Goal: Task Accomplishment & Management: Use online tool/utility

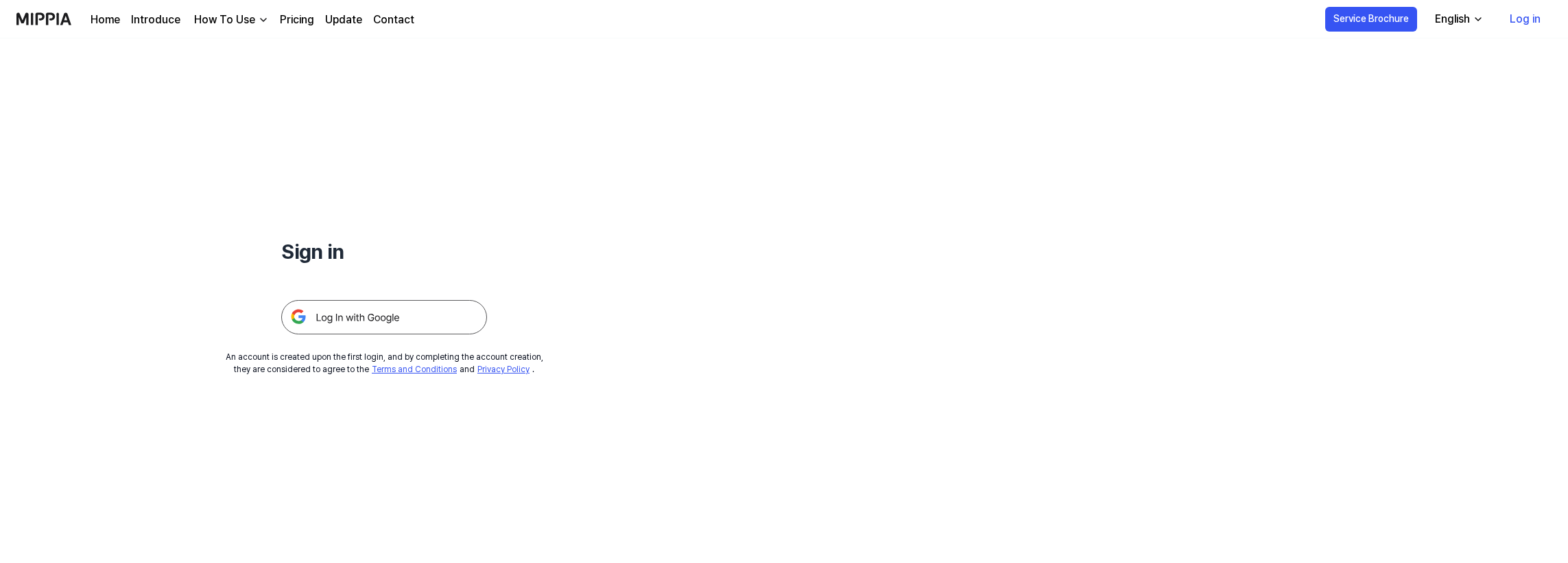
click at [423, 313] on img at bounding box center [384, 317] width 206 height 34
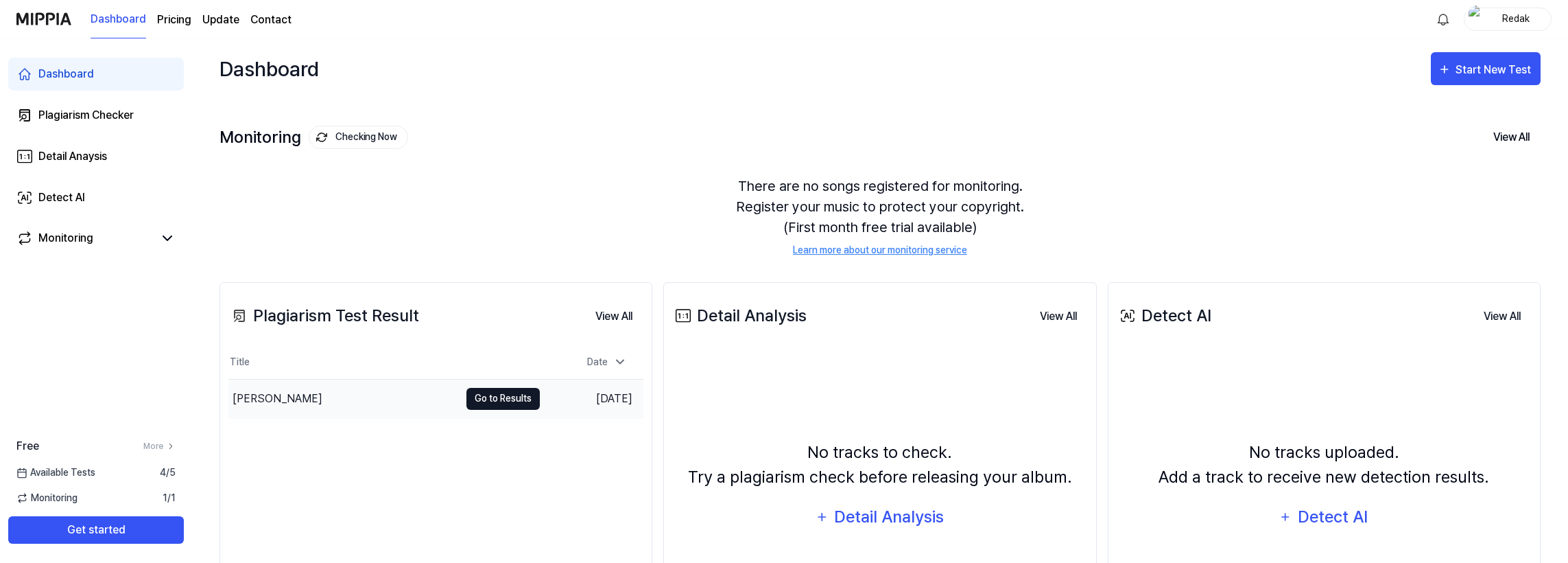
click at [496, 393] on button "Go to Results" at bounding box center [503, 399] width 73 height 22
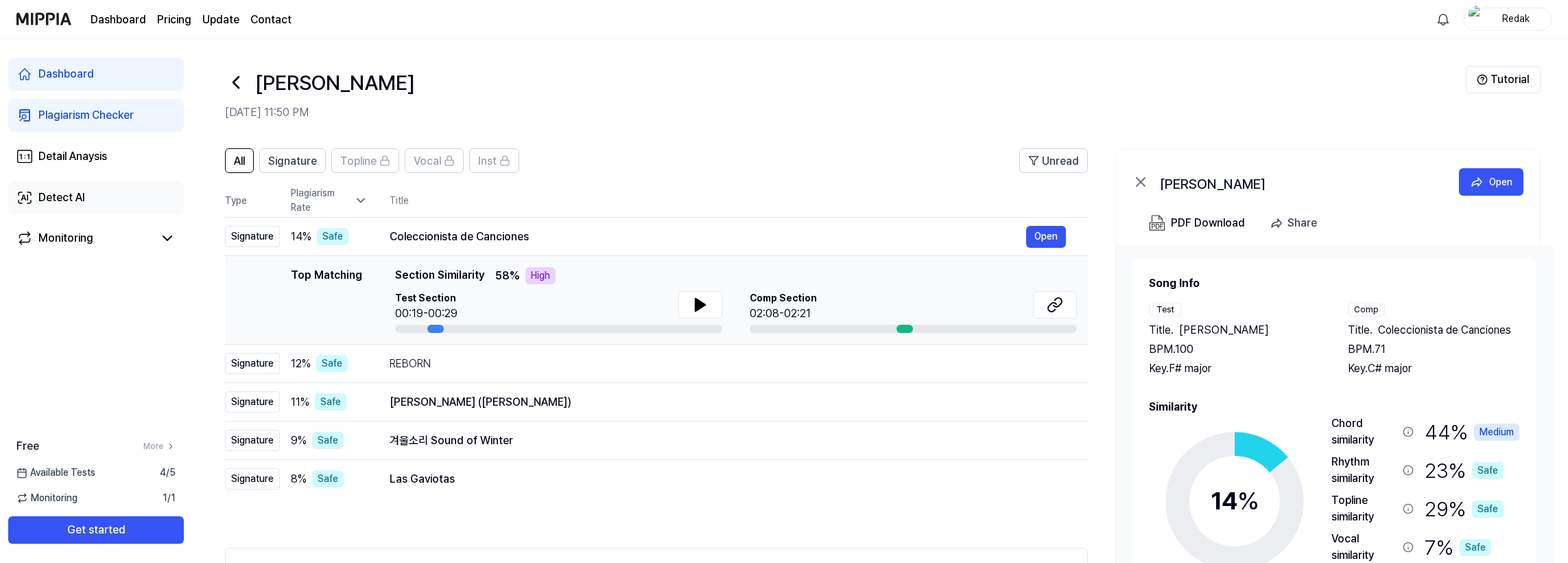
click at [70, 195] on div "Detect AI" at bounding box center [62, 197] width 47 height 16
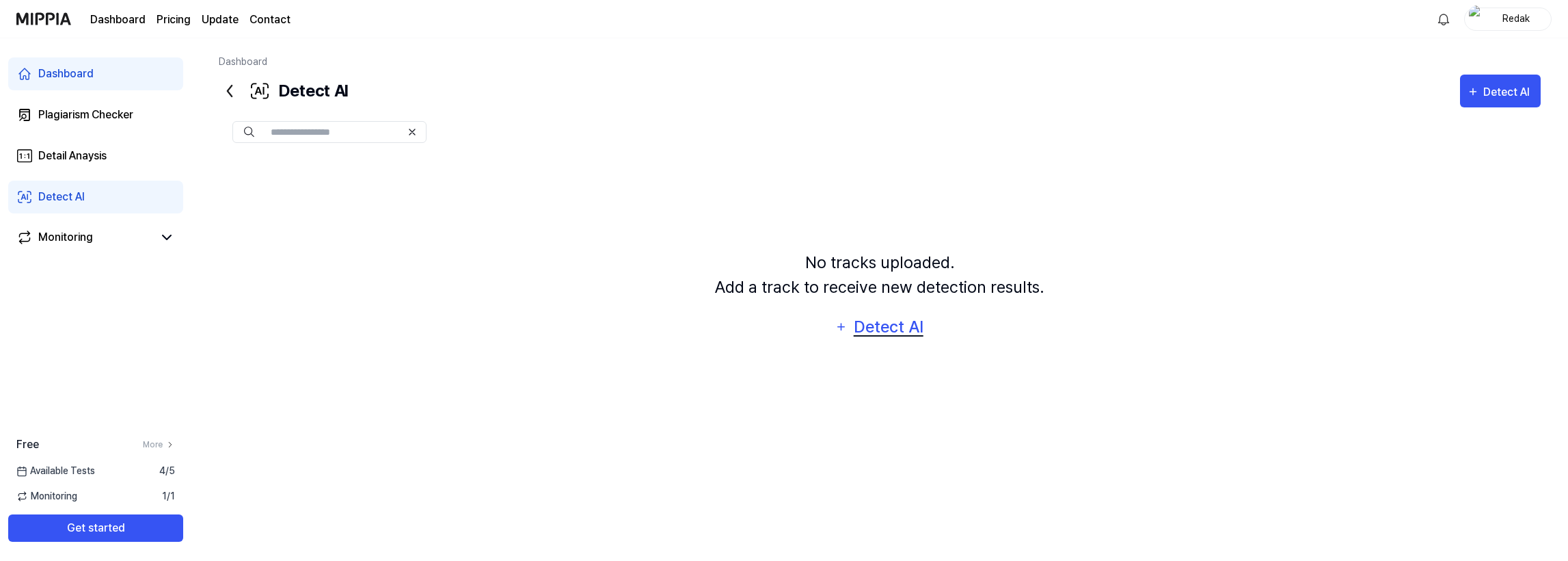
click at [919, 329] on div "Detect AI" at bounding box center [889, 326] width 73 height 26
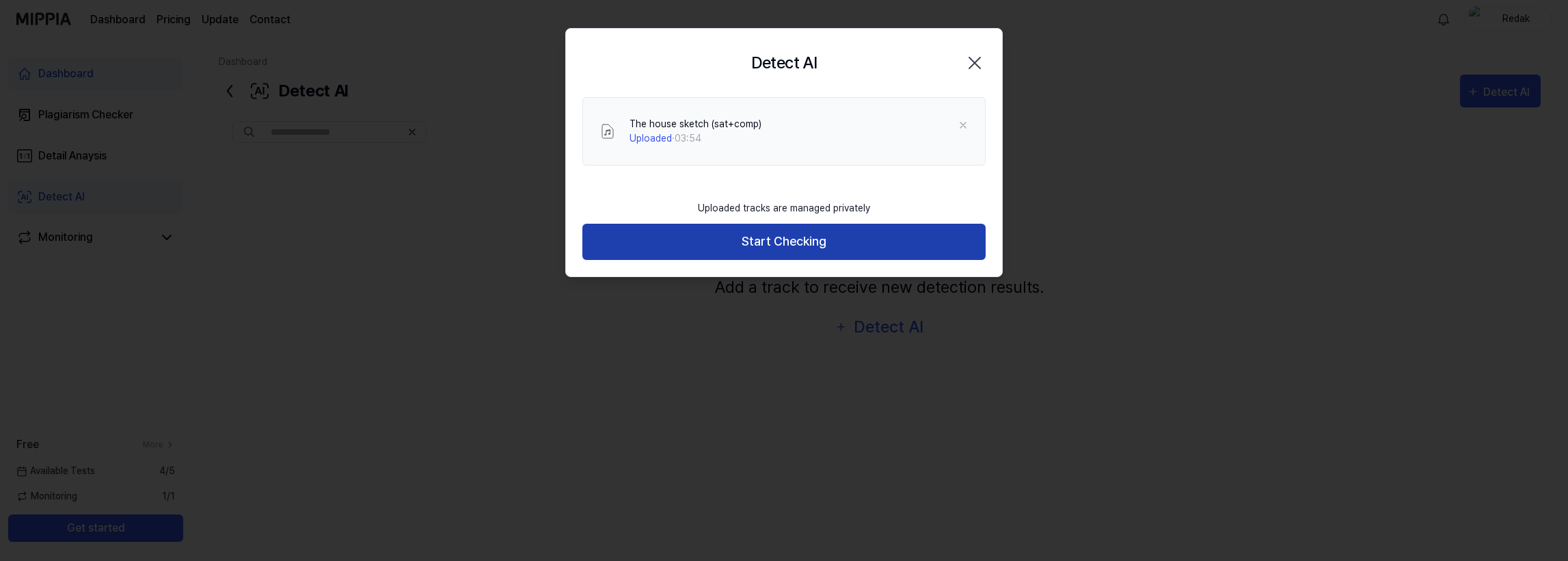
click at [804, 242] on button "Start Checking" at bounding box center [784, 242] width 403 height 37
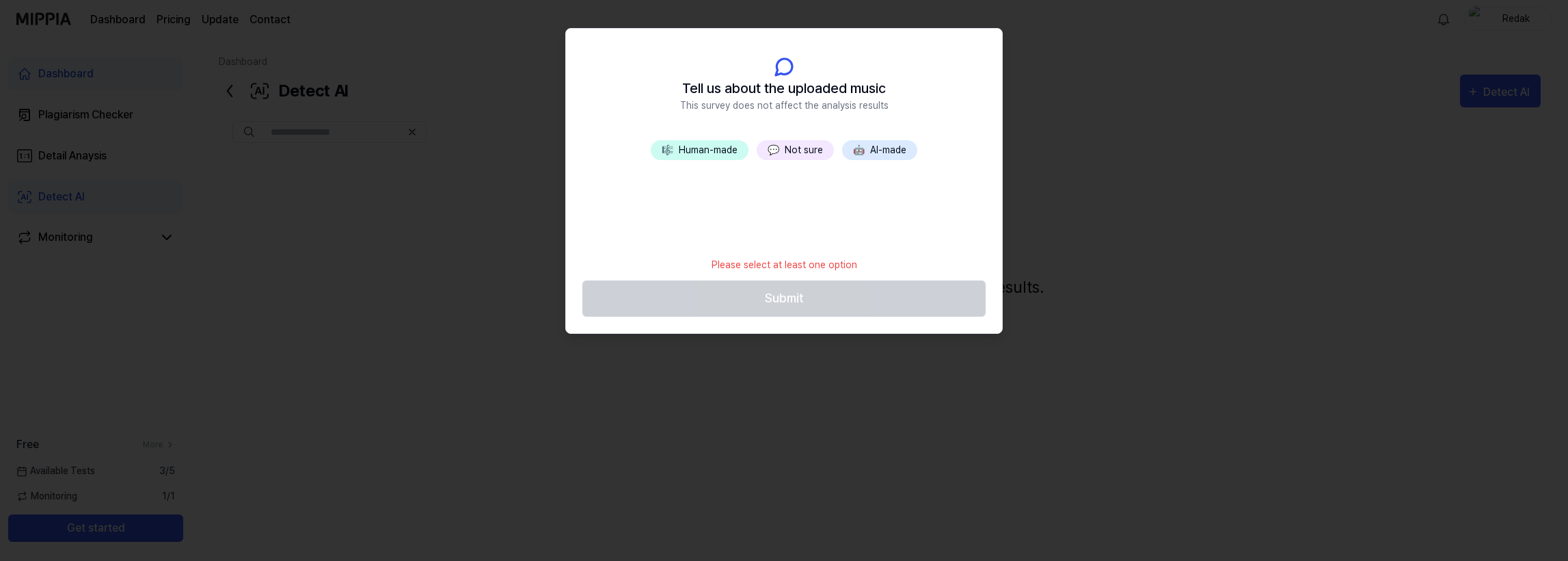
click at [872, 147] on button "🤖 AI-made" at bounding box center [879, 150] width 76 height 19
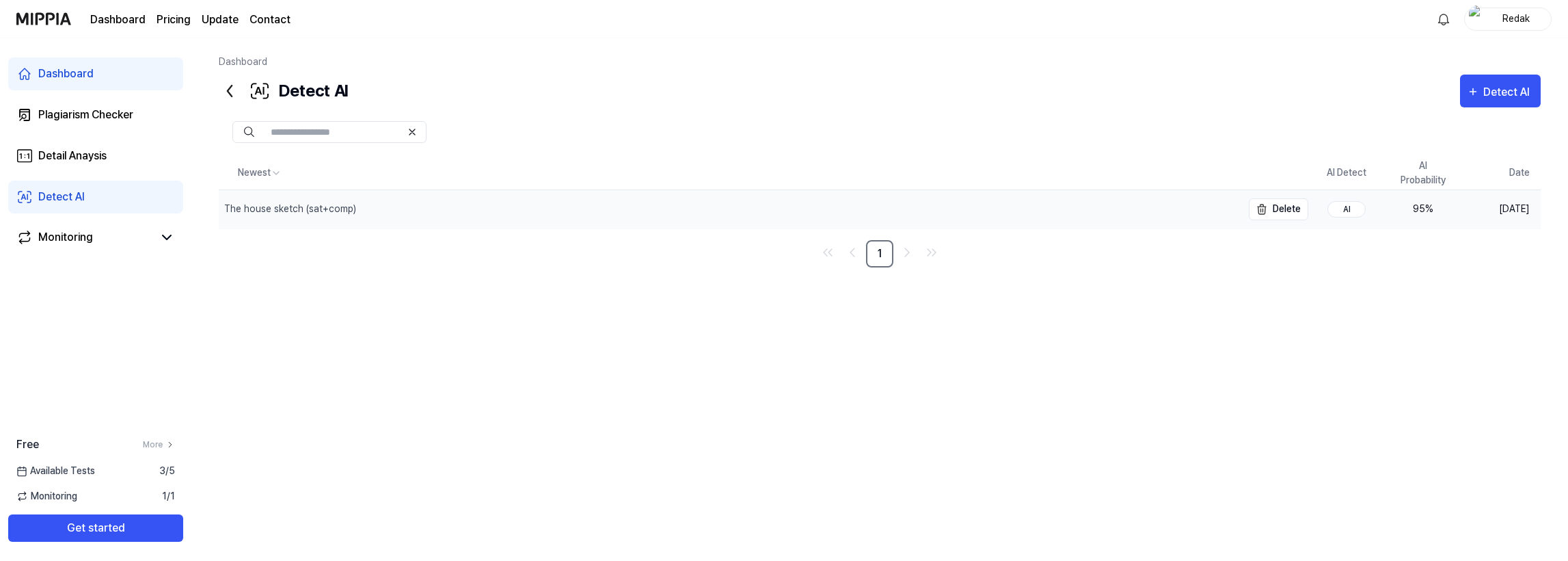
click at [442, 203] on div "The house sketch (sat+comp)" at bounding box center [731, 209] width 1024 height 38
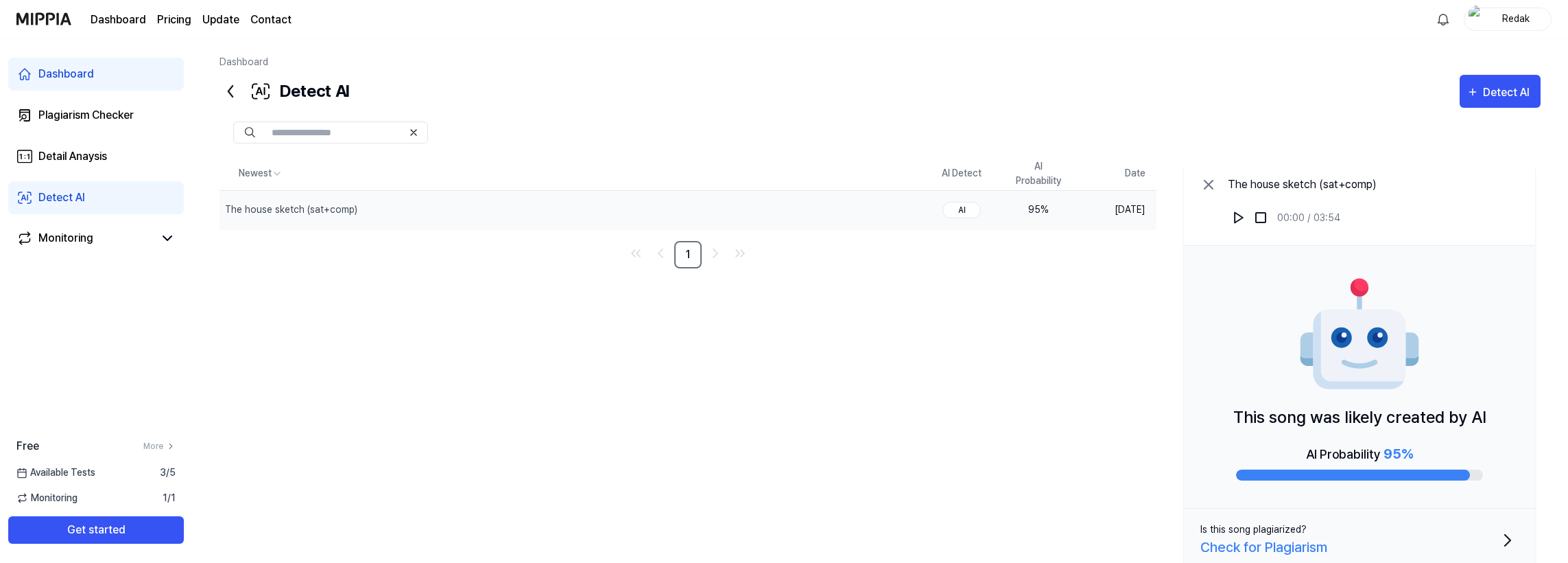
scroll to position [41, 0]
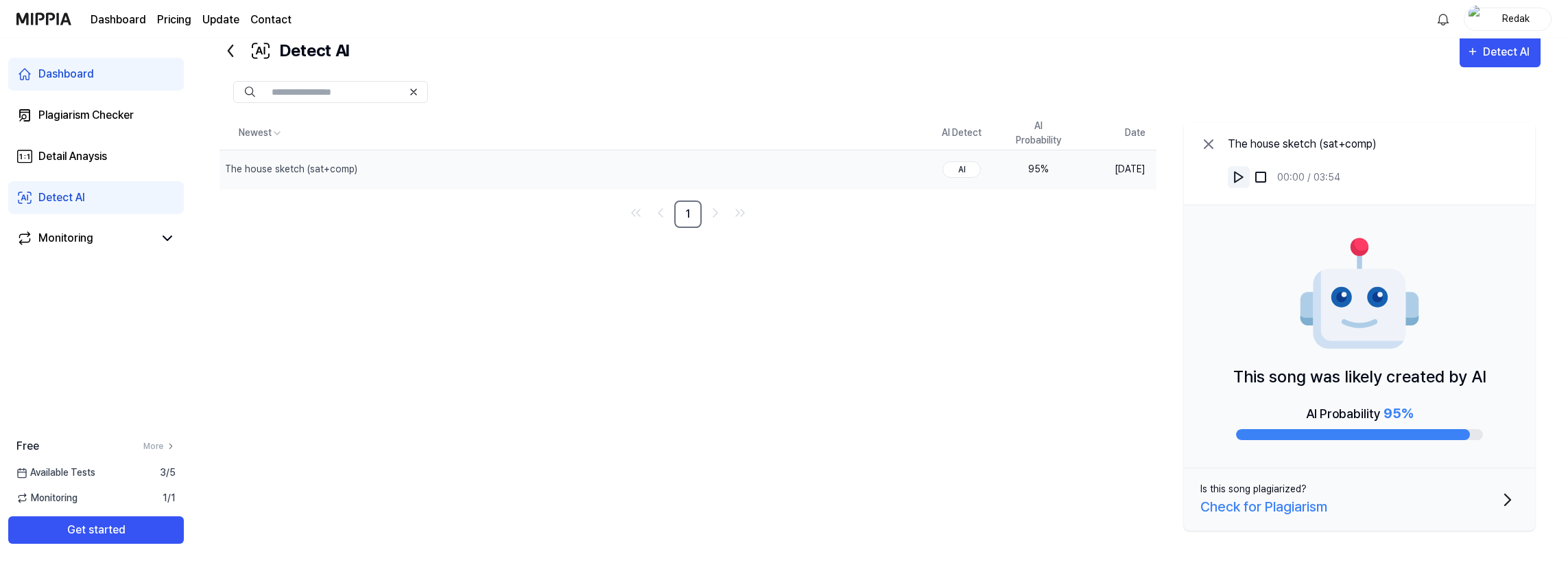
click at [1239, 177] on img at bounding box center [1239, 178] width 14 height 14
click at [1504, 498] on icon "button" at bounding box center [1508, 500] width 22 height 22
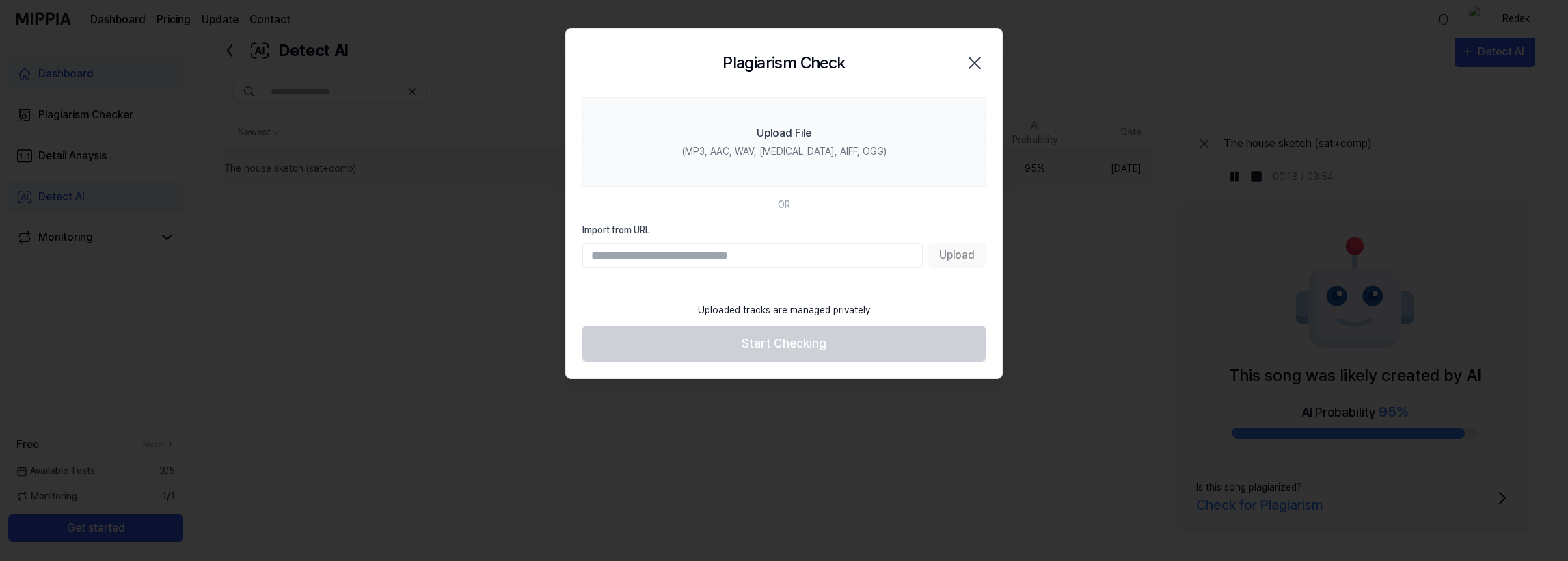
click at [978, 62] on icon "button" at bounding box center [975, 63] width 22 height 22
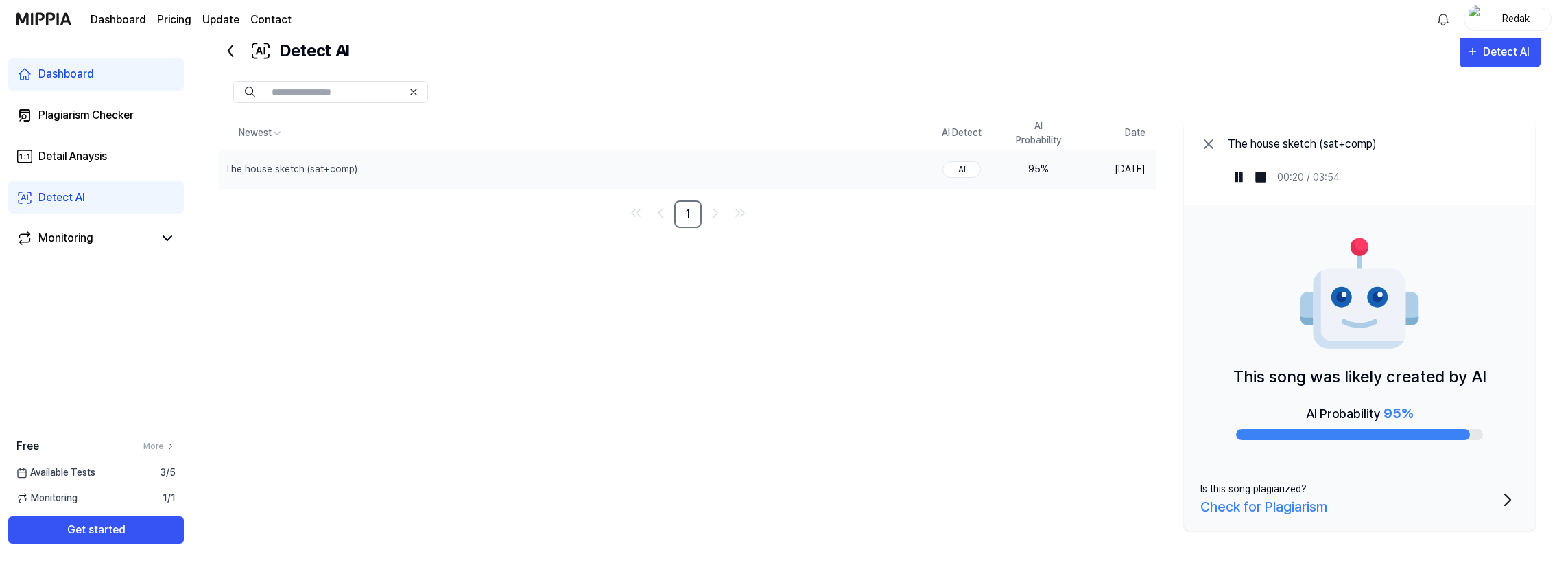
click at [1320, 404] on div "AI Probability 95 %" at bounding box center [1359, 413] width 107 height 20
click at [1333, 328] on img at bounding box center [1360, 295] width 124 height 124
click at [718, 210] on icon "Go to next page" at bounding box center [715, 213] width 16 height 16
click at [104, 149] on div "Detail Anaysis" at bounding box center [73, 156] width 69 height 16
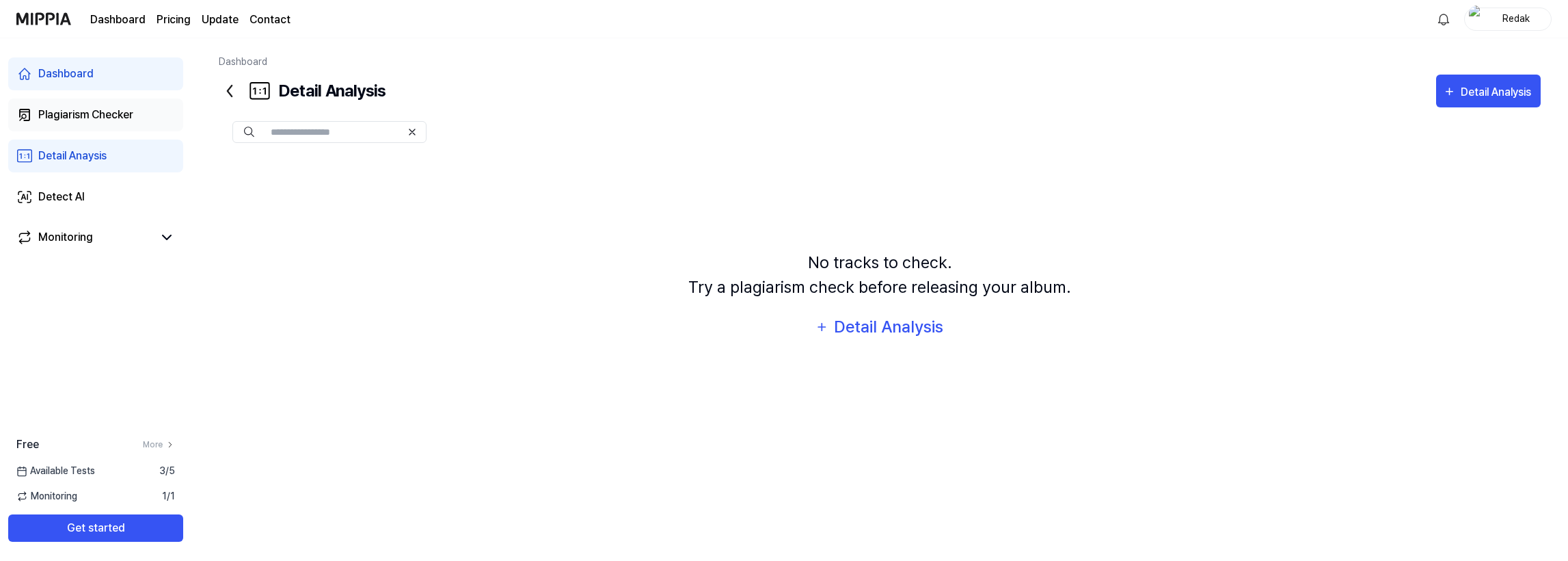
click at [122, 109] on div "Plagiarism Checker" at bounding box center [86, 115] width 95 height 16
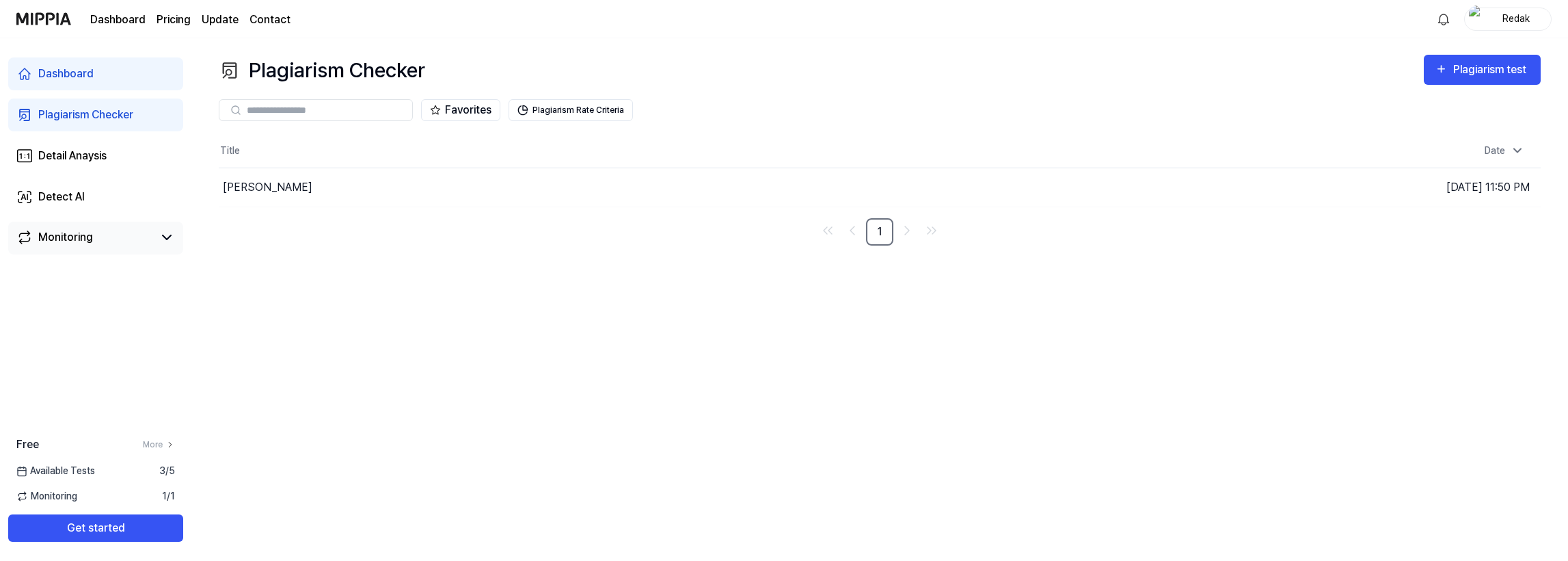
click at [86, 232] on div "Monitoring" at bounding box center [65, 237] width 55 height 16
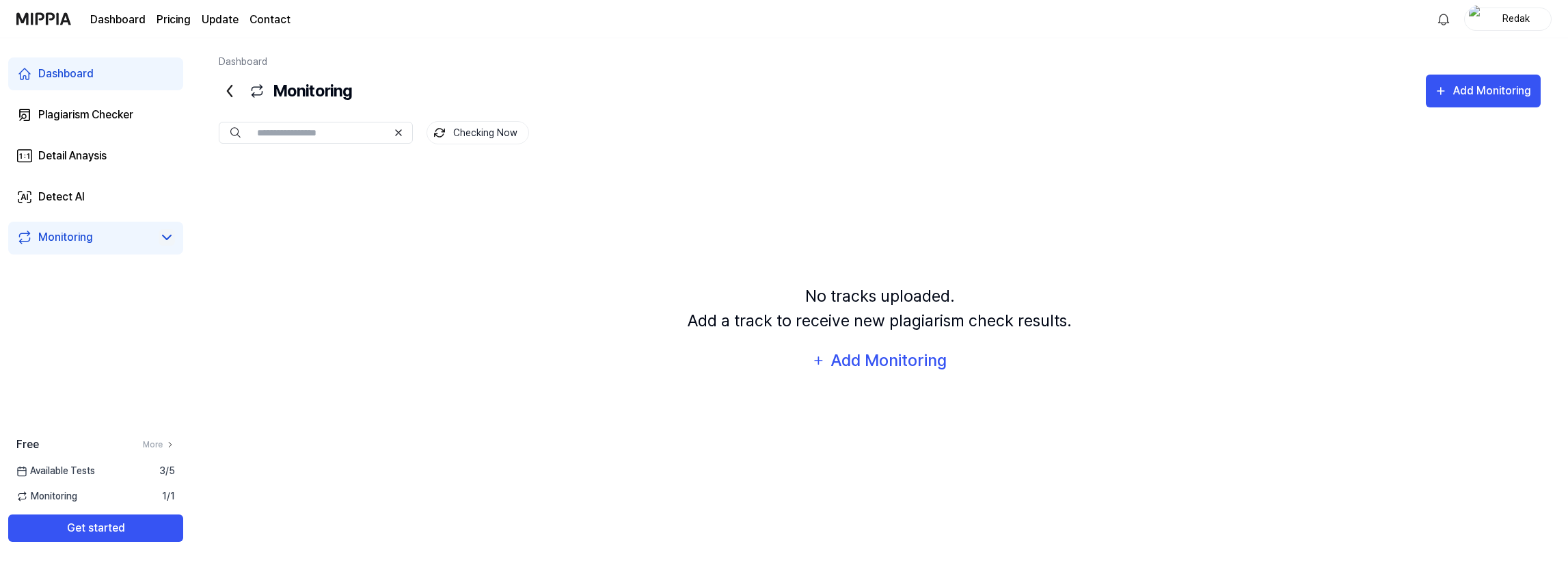
click at [169, 233] on icon at bounding box center [167, 237] width 16 height 16
click at [98, 197] on link "Detect AI" at bounding box center [96, 197] width 175 height 33
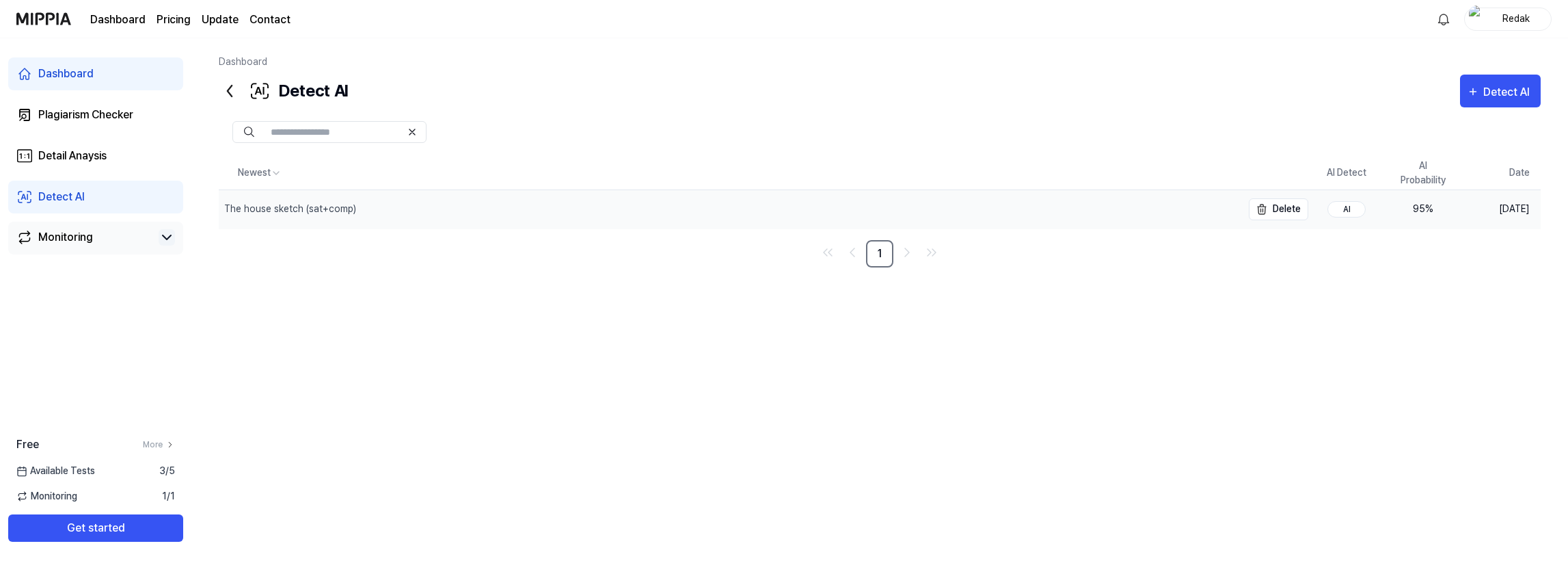
click at [339, 210] on div "The house sketch (sat+comp)" at bounding box center [290, 209] width 132 height 14
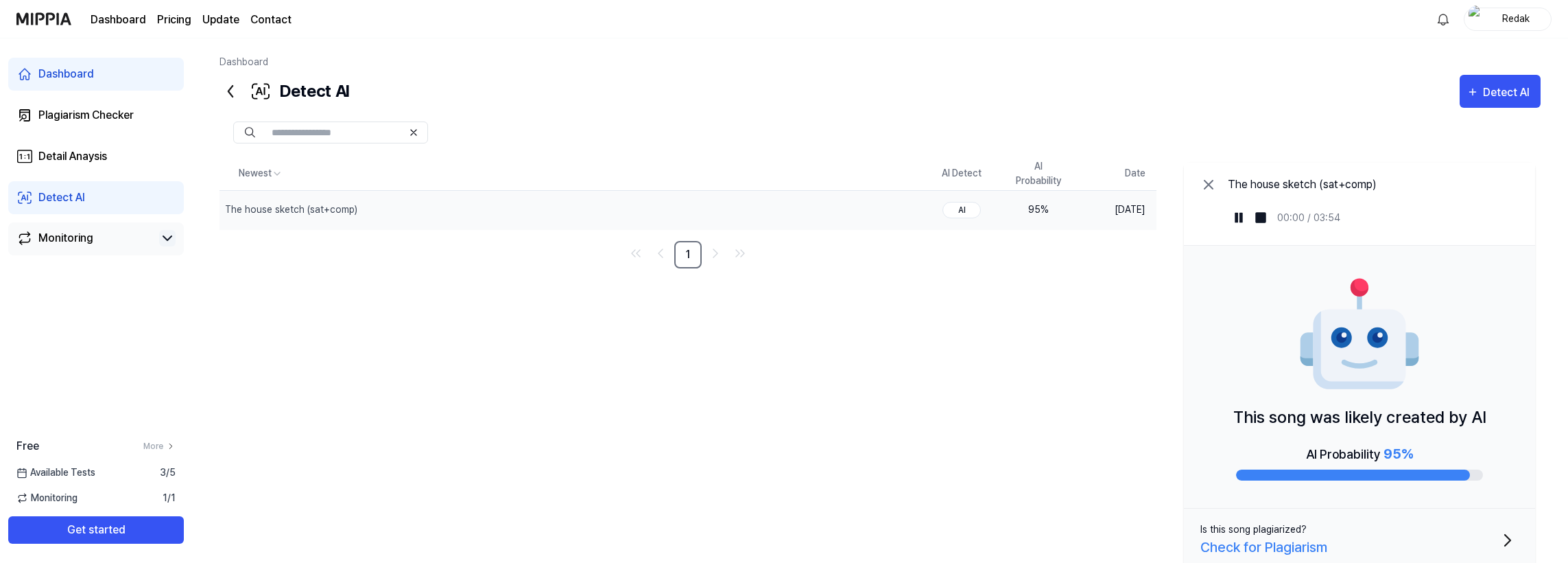
click at [961, 210] on div "AI" at bounding box center [961, 210] width 38 height 16
click at [961, 173] on th "AI Detect" at bounding box center [961, 174] width 77 height 33
click at [968, 211] on div "AI" at bounding box center [961, 210] width 38 height 16
click at [1047, 211] on div "95 %" at bounding box center [1039, 210] width 55 height 14
click at [1104, 210] on td "Aug 23, 2025" at bounding box center [1117, 210] width 80 height 39
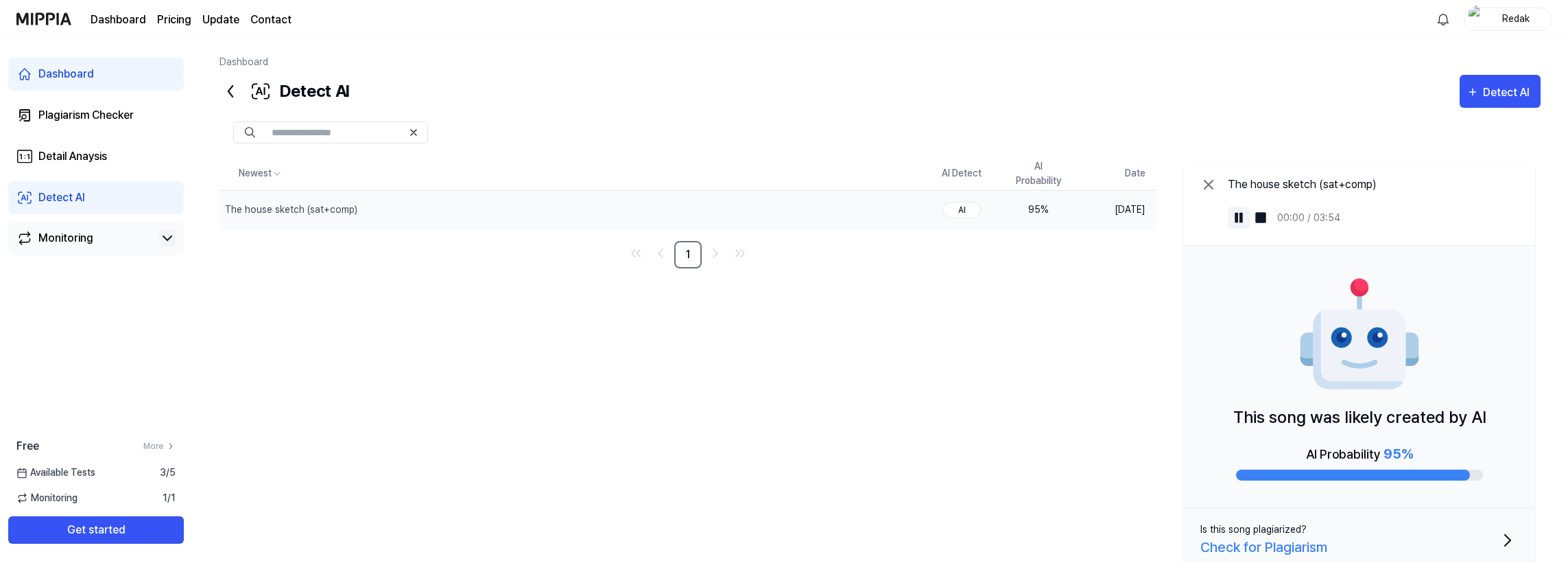
click at [1238, 218] on img at bounding box center [1239, 217] width 14 height 14
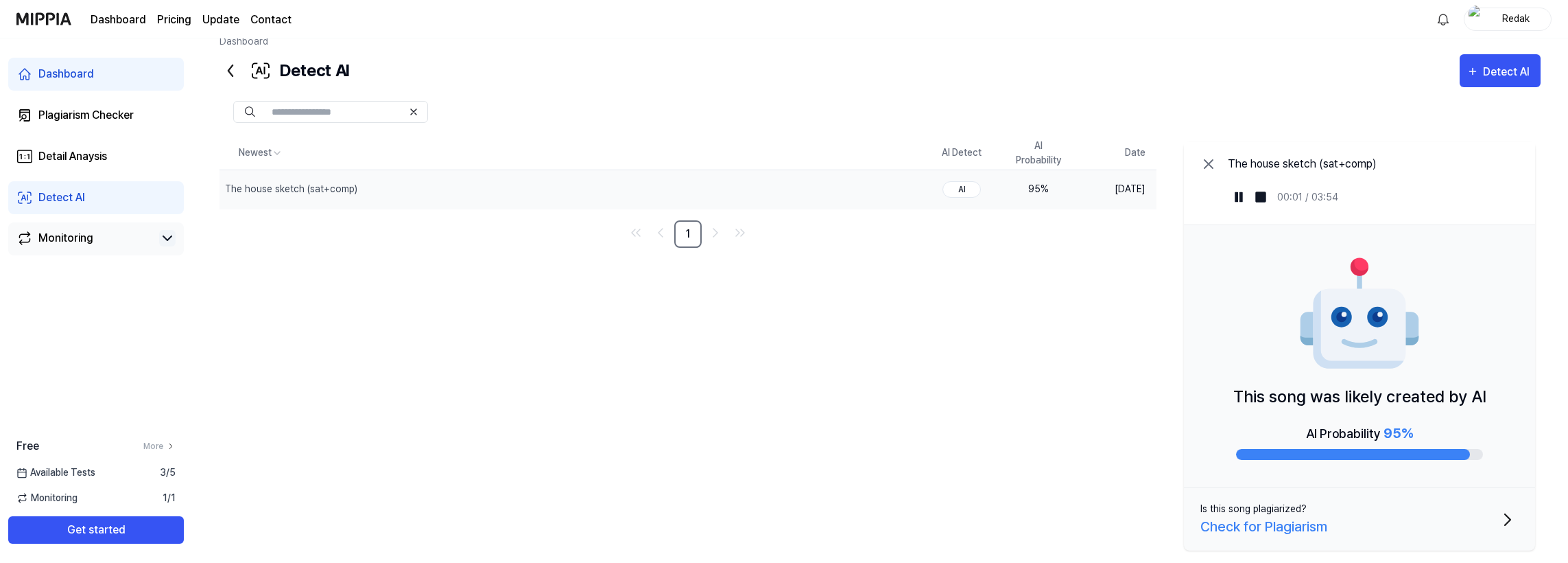
scroll to position [41, 0]
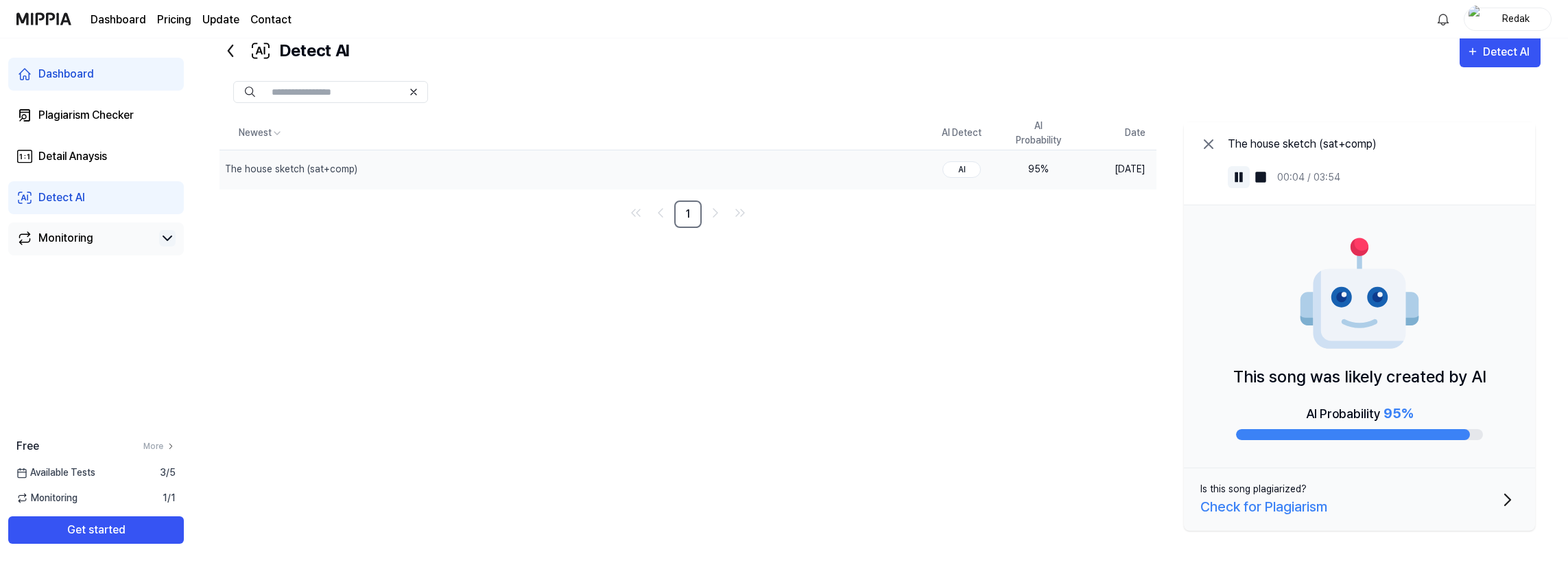
click at [1237, 177] on img at bounding box center [1239, 178] width 14 height 14
click at [1136, 173] on td "Aug 23, 2025" at bounding box center [1117, 169] width 80 height 39
drag, startPoint x: 561, startPoint y: 324, endPoint x: 521, endPoint y: 325, distance: 40.0
click at [521, 325] on div "Newest AI Detect AI Probability Date The house sketch (sat+comp) Delete AI 95 %…" at bounding box center [880, 326] width 1321 height 419
click at [1515, 52] on div "Detect AI" at bounding box center [1509, 52] width 51 height 18
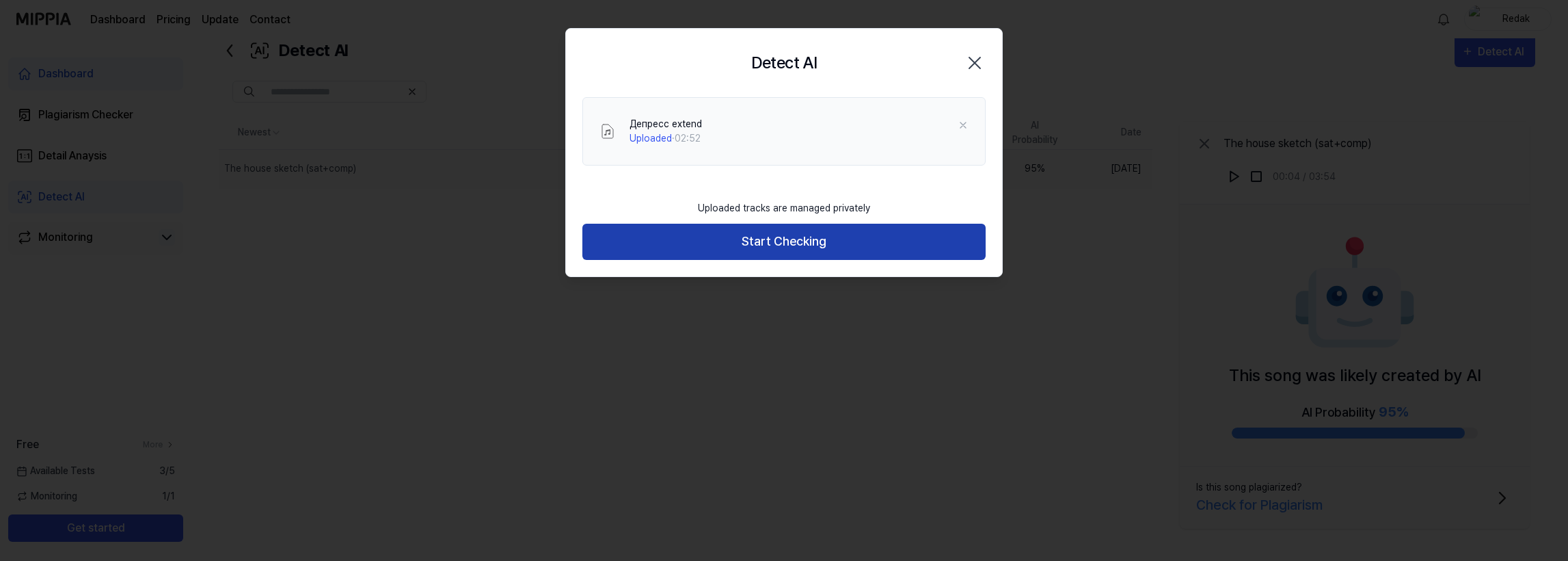
click at [815, 243] on button "Start Checking" at bounding box center [784, 242] width 403 height 37
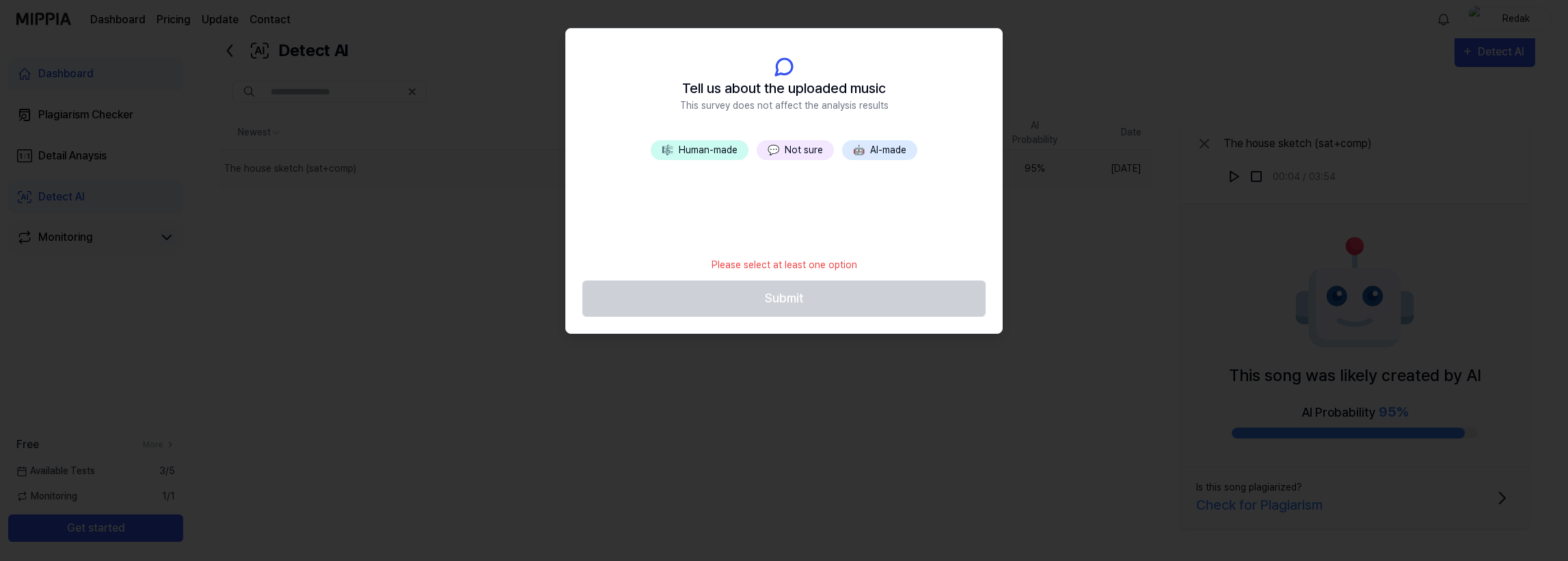
click at [725, 149] on button "🎼 Human-made" at bounding box center [700, 150] width 98 height 19
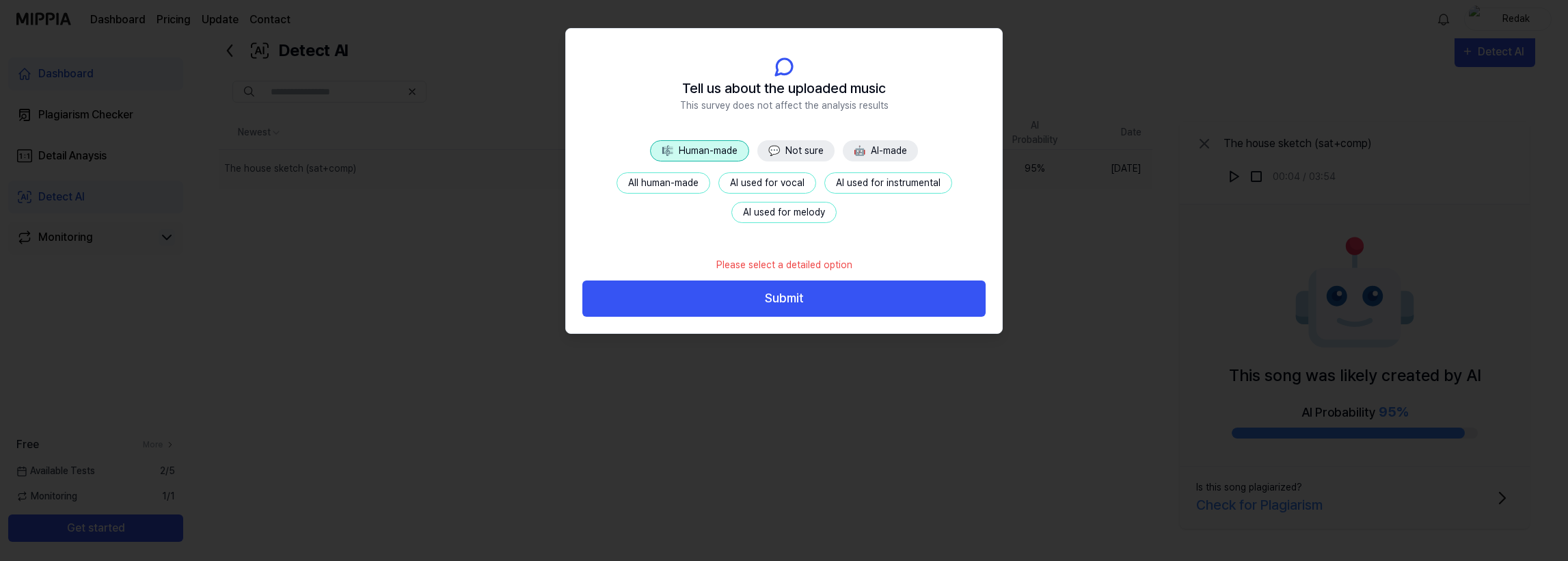
click at [683, 179] on button "All human-made" at bounding box center [664, 182] width 93 height 21
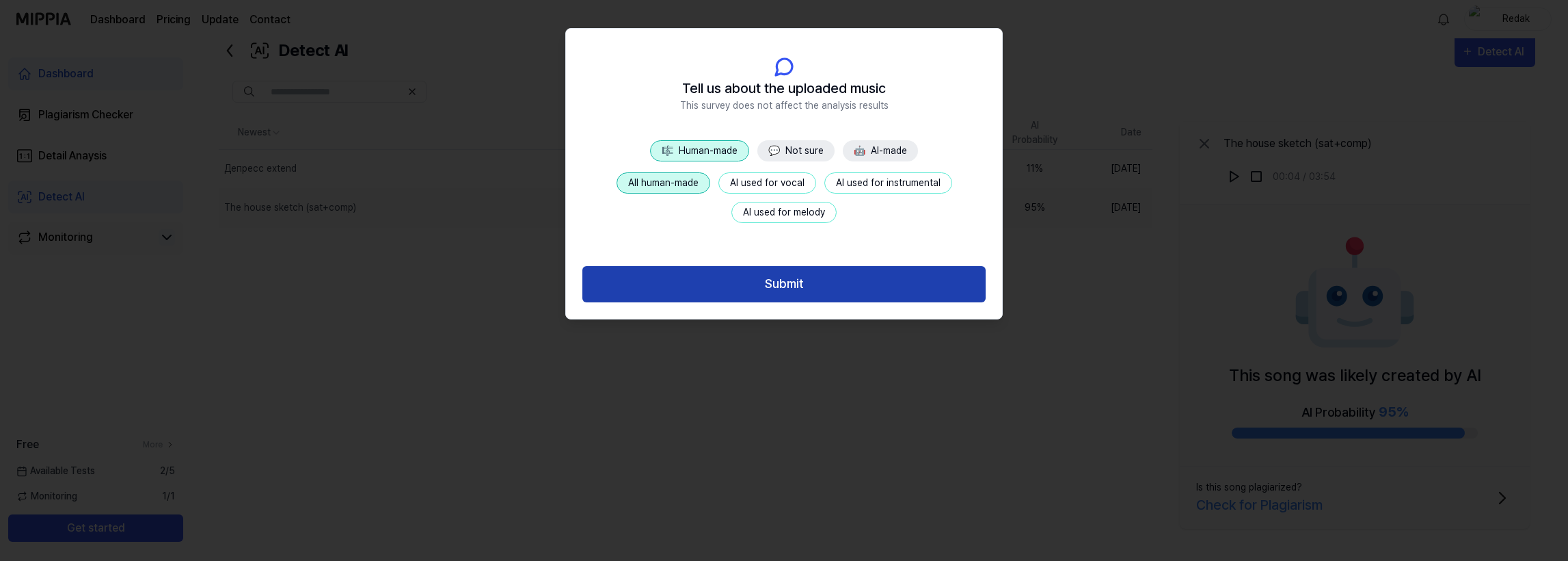
click at [791, 287] on button "Submit" at bounding box center [784, 284] width 403 height 37
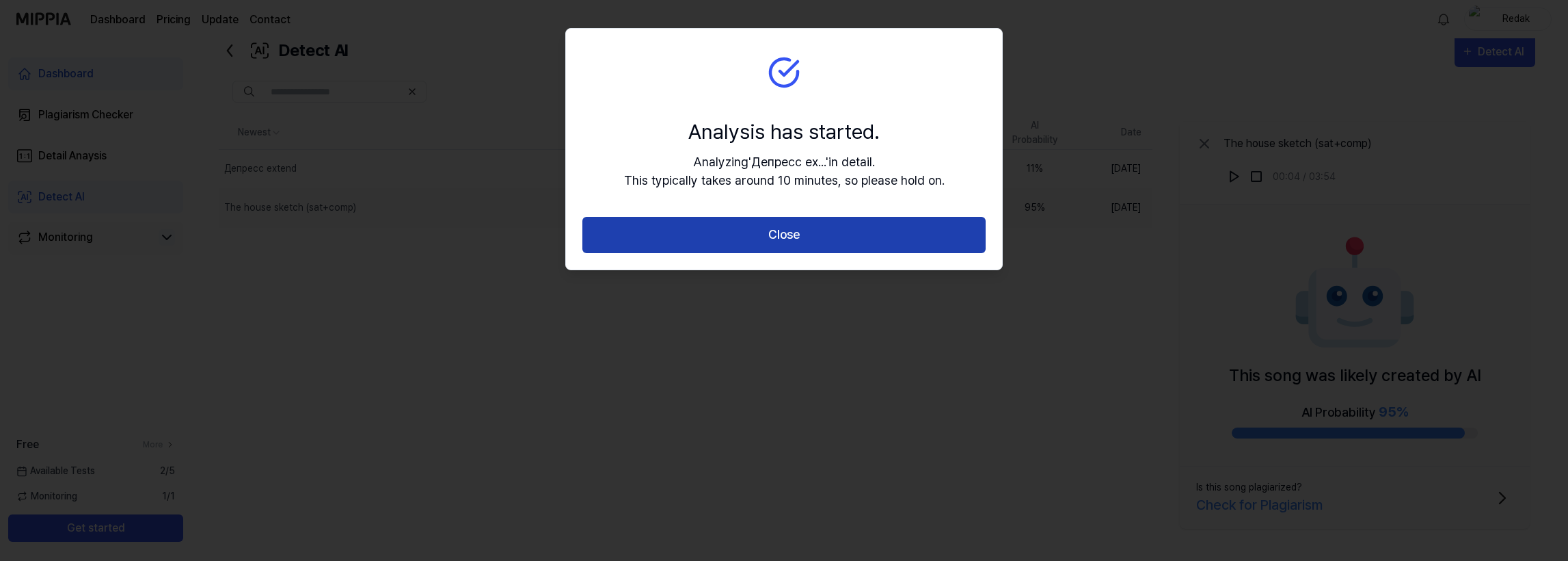
click at [795, 232] on button "Close" at bounding box center [784, 235] width 403 height 37
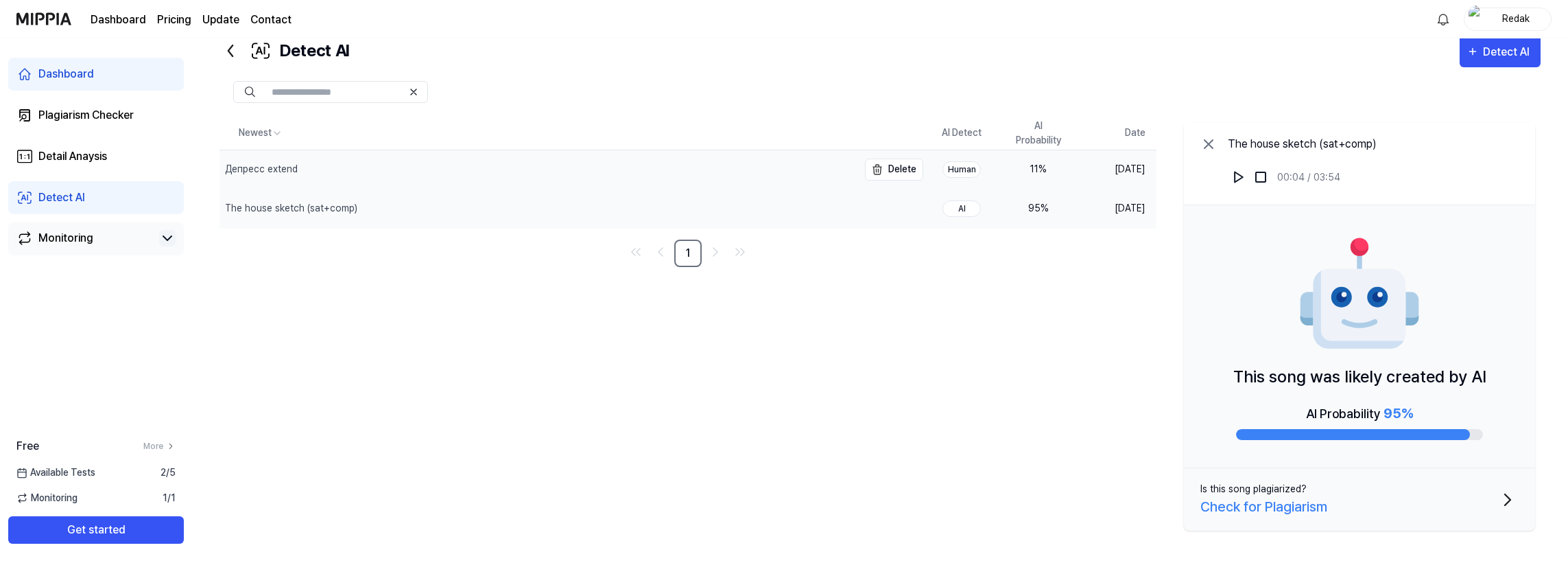
click at [423, 167] on div "Депресс extend" at bounding box center [539, 169] width 639 height 38
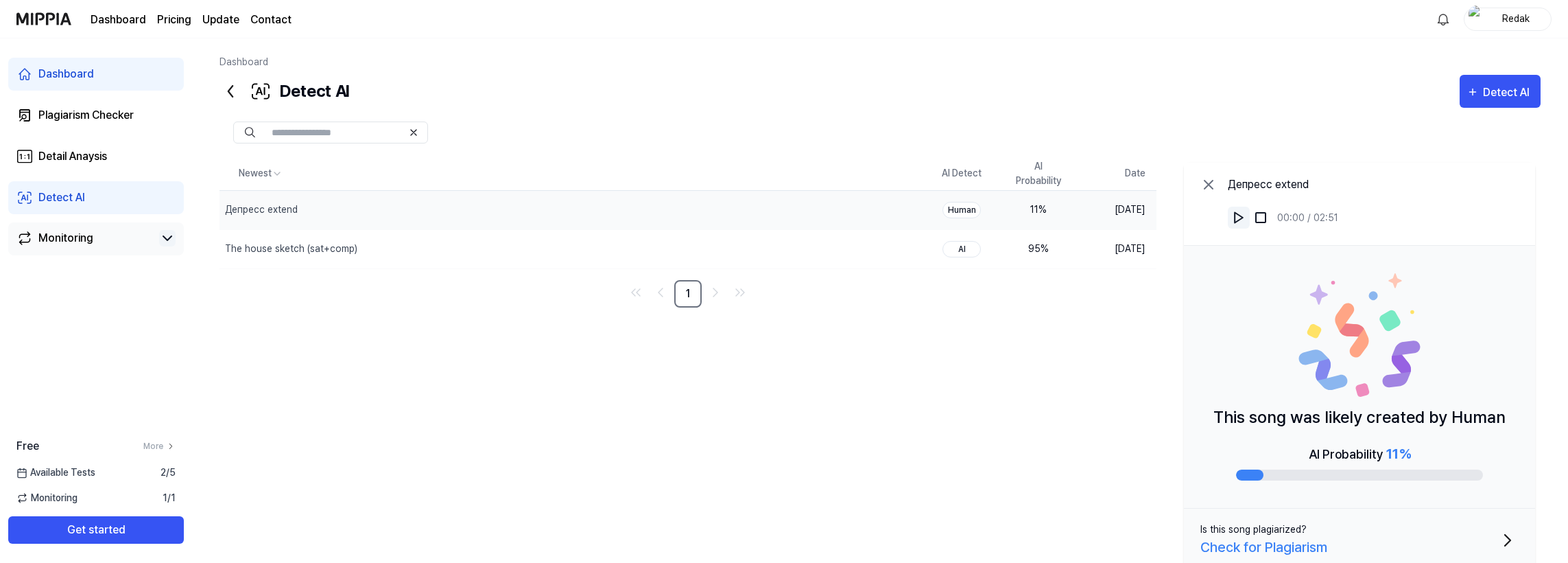
click at [1240, 213] on img at bounding box center [1239, 217] width 14 height 14
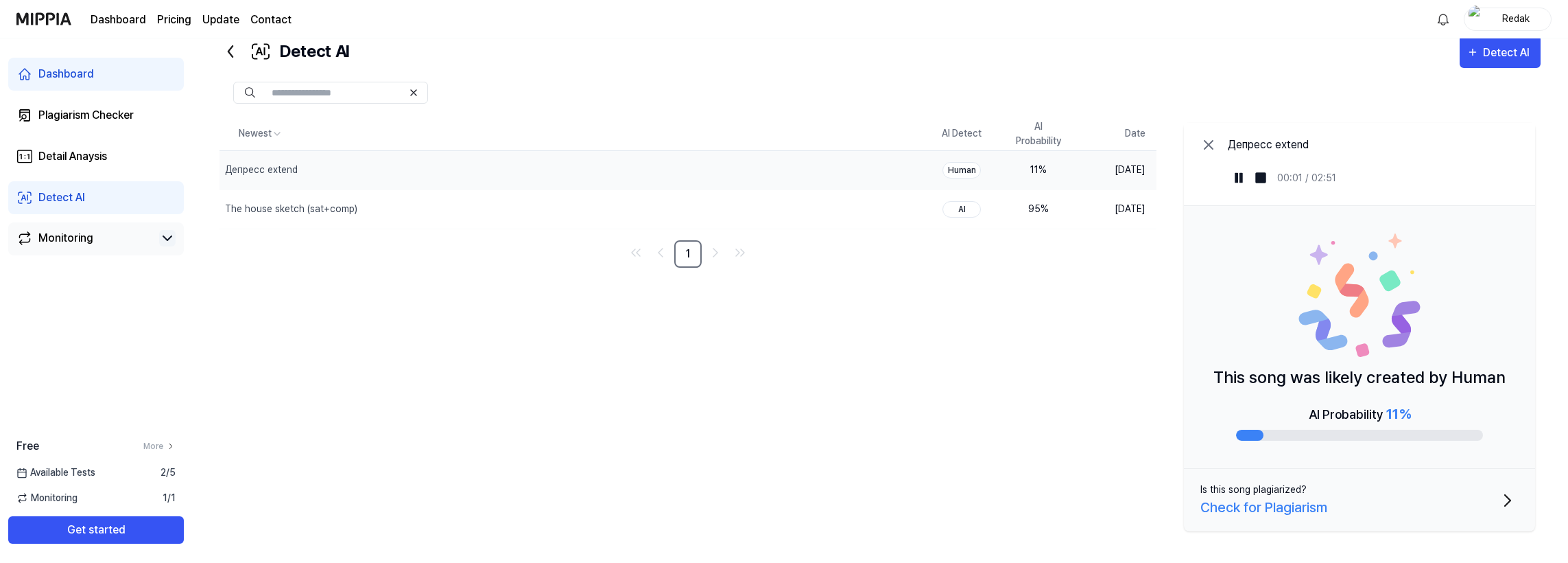
scroll to position [41, 0]
click at [962, 165] on div "Human" at bounding box center [961, 169] width 38 height 16
click at [496, 167] on div "Депресс extend" at bounding box center [539, 169] width 639 height 38
click at [1423, 506] on button "Is this song plagiarized? Check for Plagiarism" at bounding box center [1359, 500] width 351 height 63
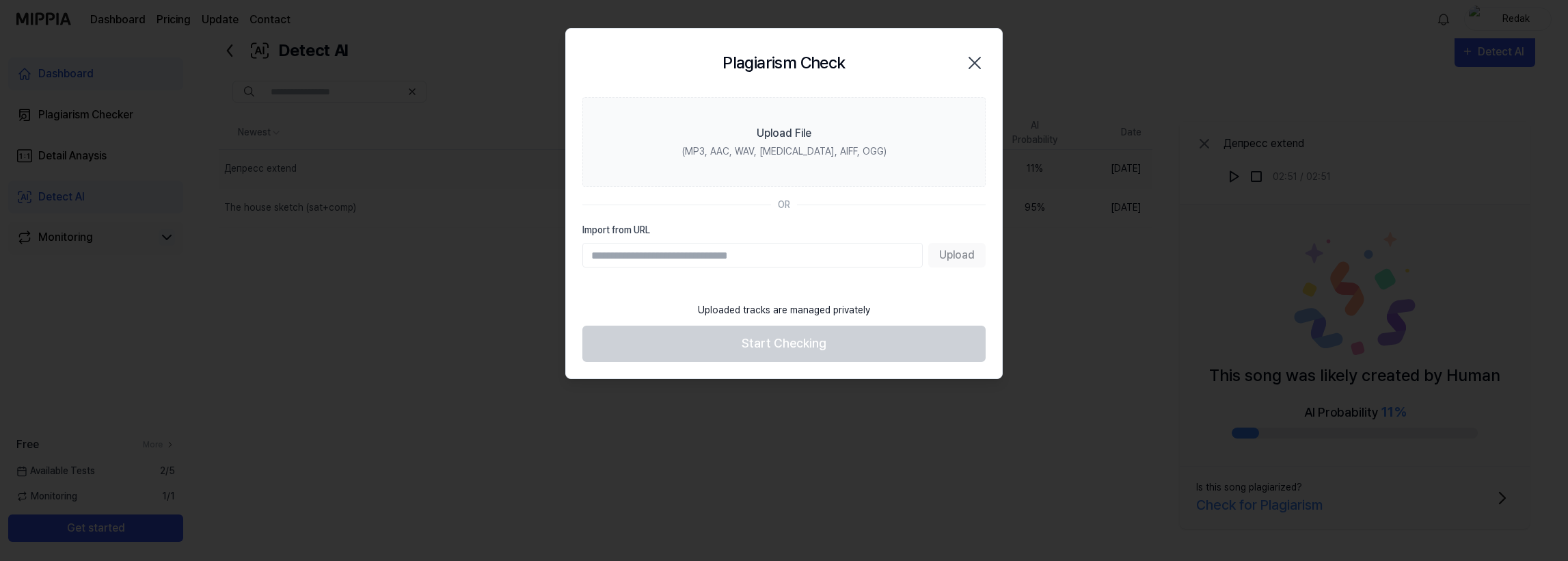
click at [981, 65] on icon "button" at bounding box center [975, 63] width 22 height 22
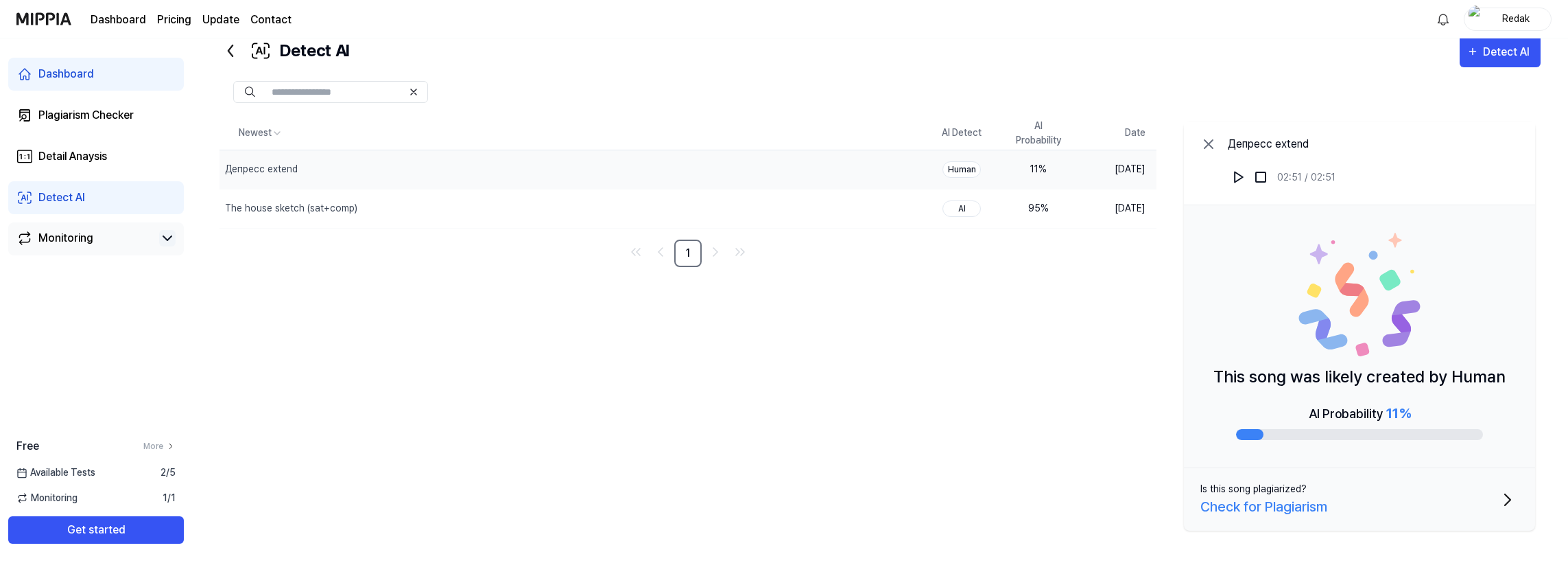
click at [87, 475] on span "Available Tests" at bounding box center [55, 472] width 79 height 14
click at [106, 134] on div "Dashboard Plagiarism Checker Detail Anaysis Detect AI Monitoring" at bounding box center [96, 156] width 192 height 236
click at [109, 117] on div "Plagiarism Checker" at bounding box center [86, 115] width 95 height 16
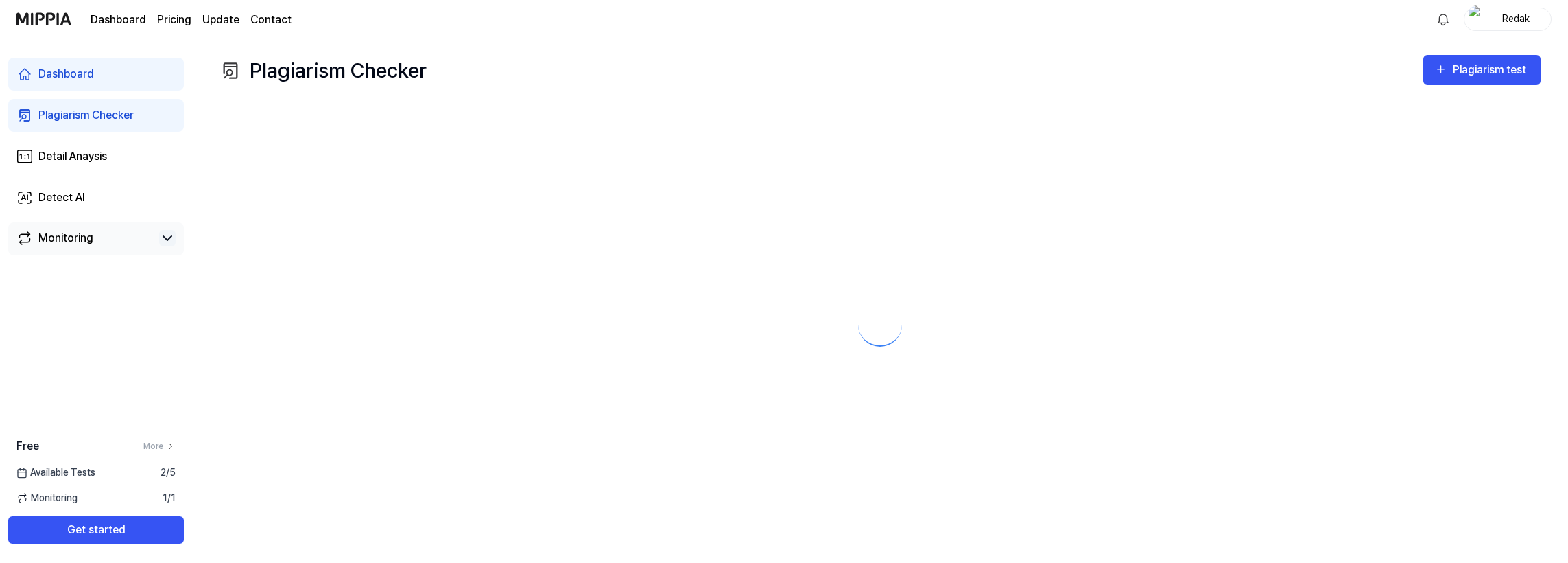
scroll to position [0, 0]
click at [81, 473] on span "Available Tests" at bounding box center [55, 472] width 79 height 14
click at [63, 490] on div "Free More Available Tests 2 / 5 Monitoring 1 / 1 Get started" at bounding box center [96, 490] width 192 height 106
click at [72, 160] on div "Detail Anaysis" at bounding box center [73, 156] width 69 height 16
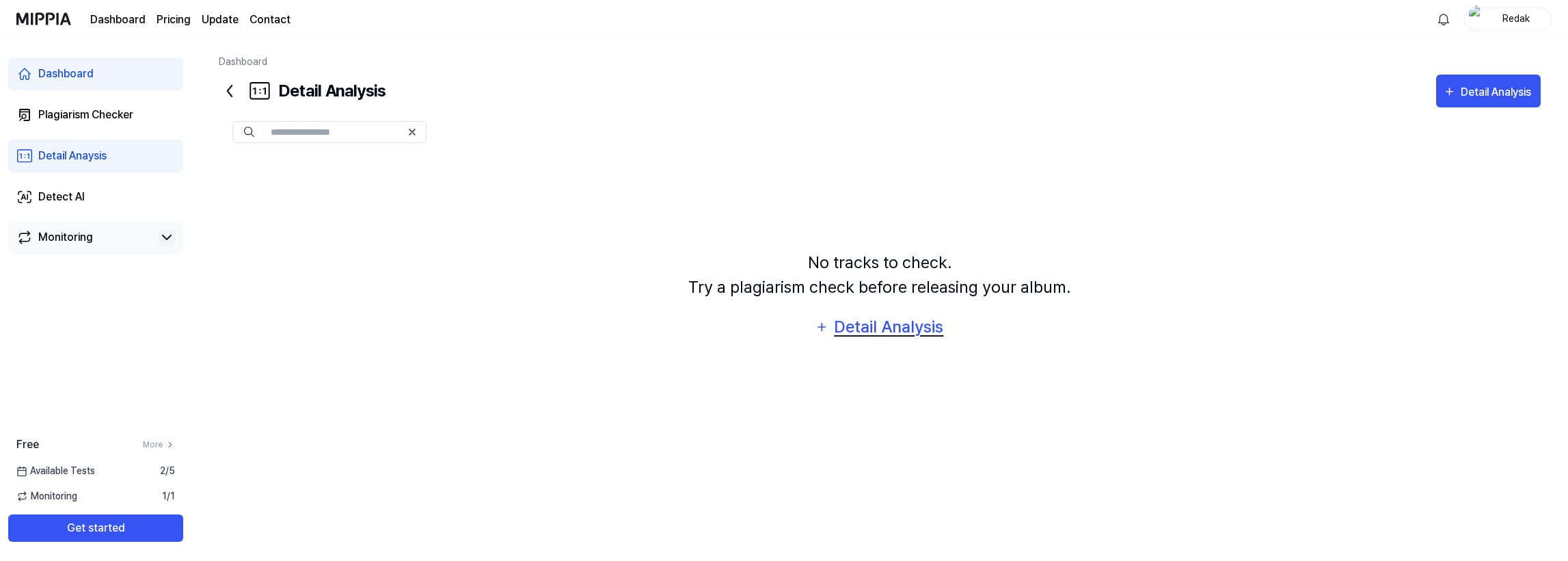
click at [870, 328] on div "Detail Analysis" at bounding box center [889, 326] width 111 height 26
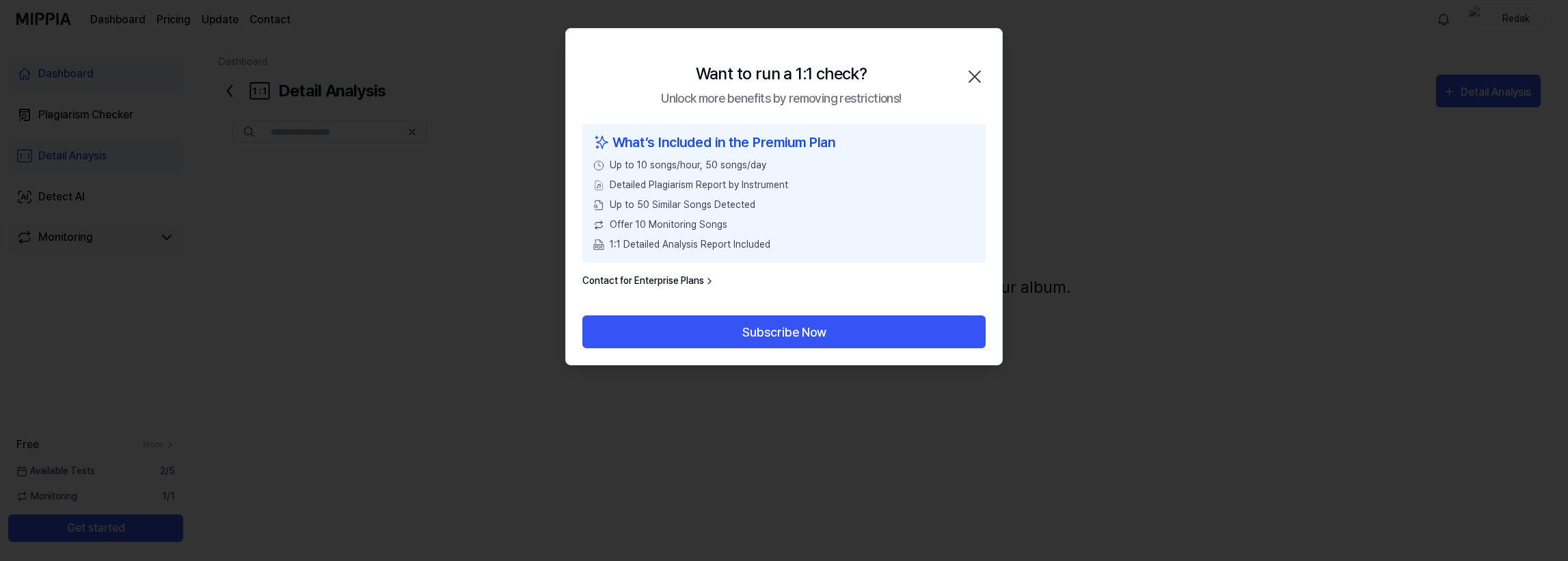
click at [972, 72] on icon "button" at bounding box center [975, 76] width 11 height 11
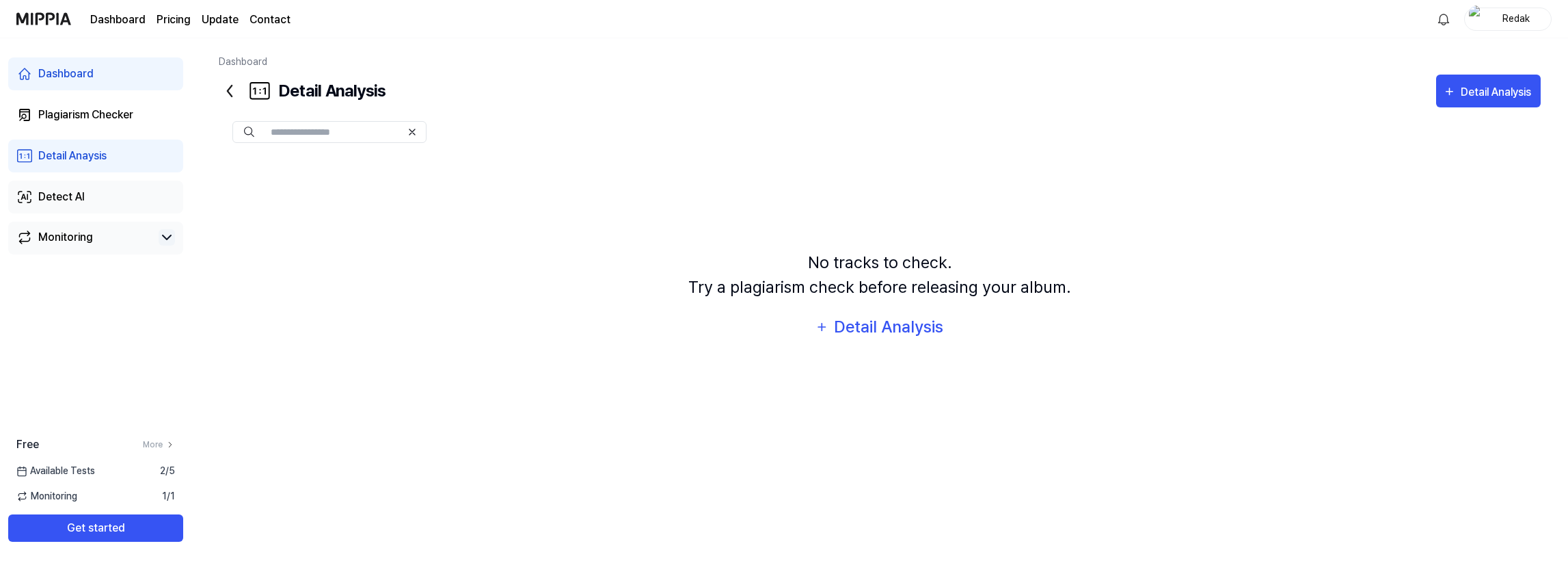
click at [58, 201] on div "Detect AI" at bounding box center [62, 196] width 47 height 16
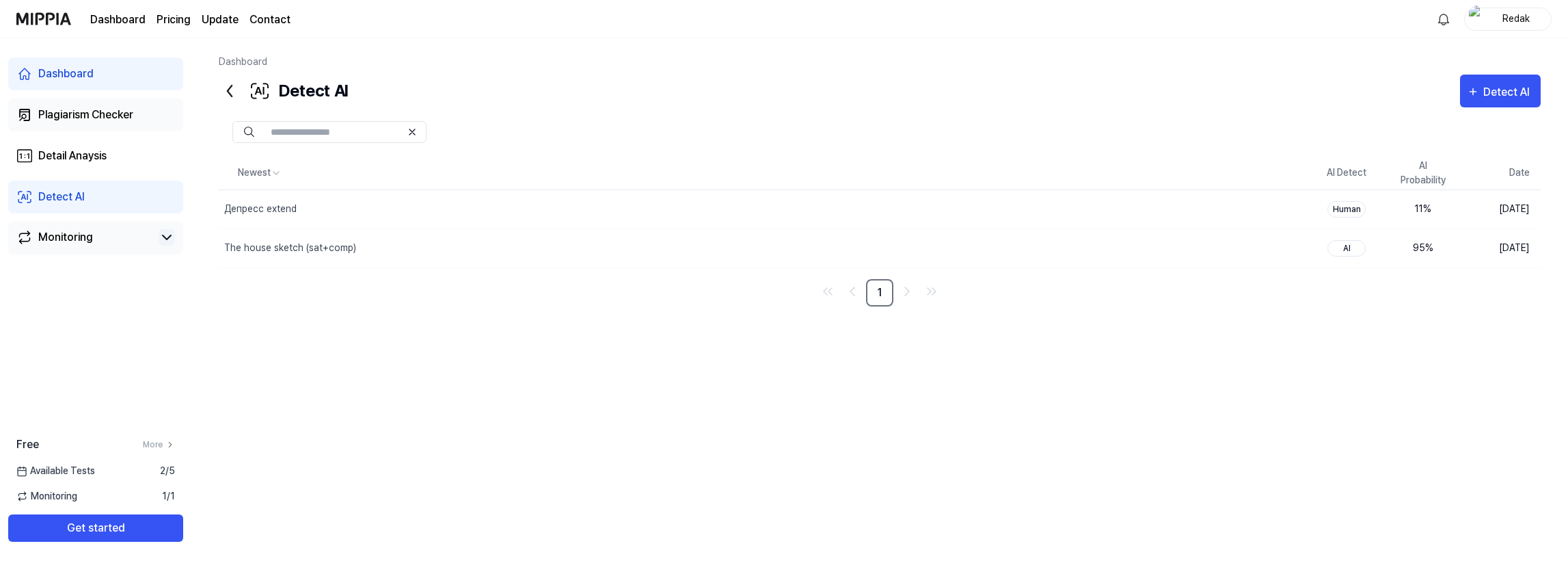
click at [80, 117] on div "Plagiarism Checker" at bounding box center [86, 115] width 95 height 16
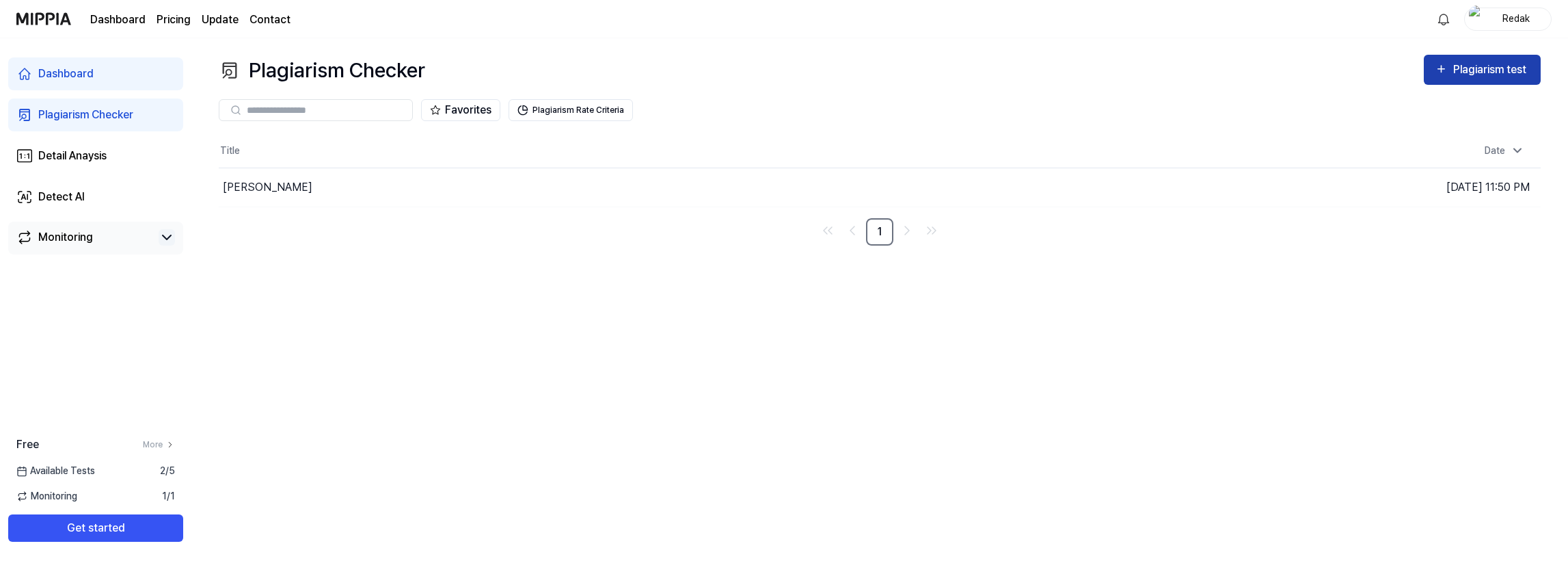
click at [1457, 67] on div "Plagiarism test" at bounding box center [1492, 69] width 76 height 18
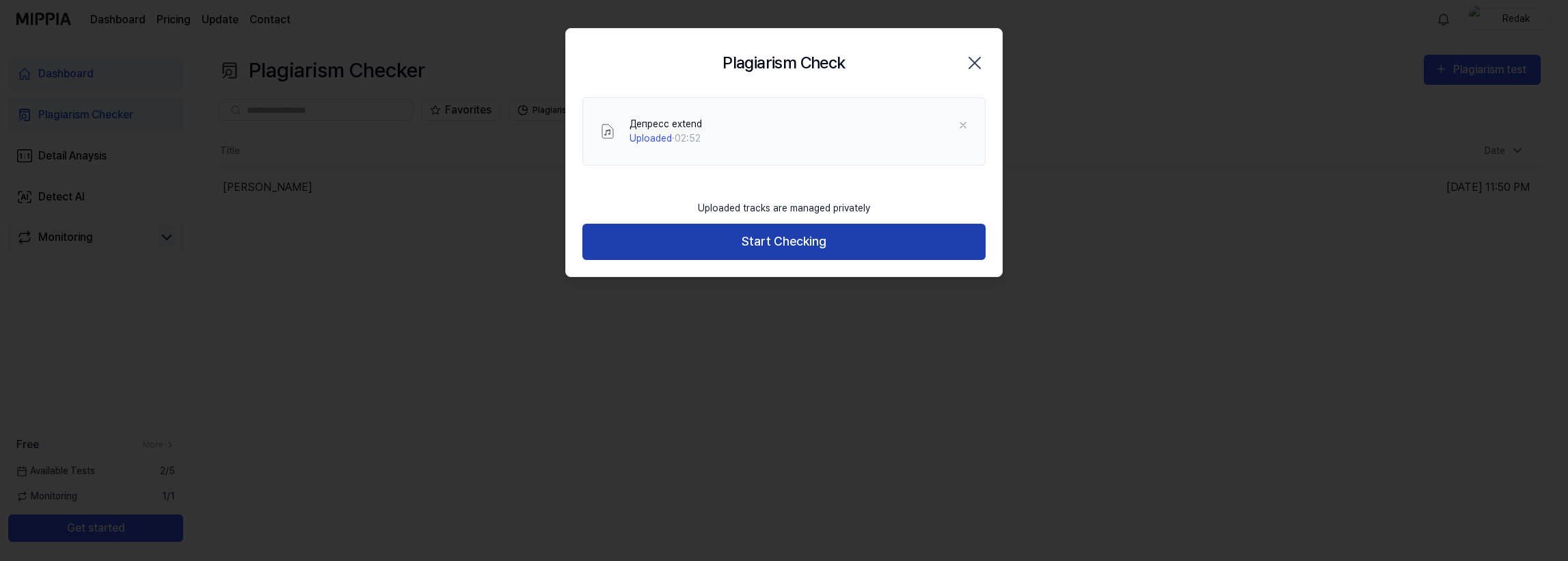
click at [778, 238] on button "Start Checking" at bounding box center [784, 242] width 403 height 37
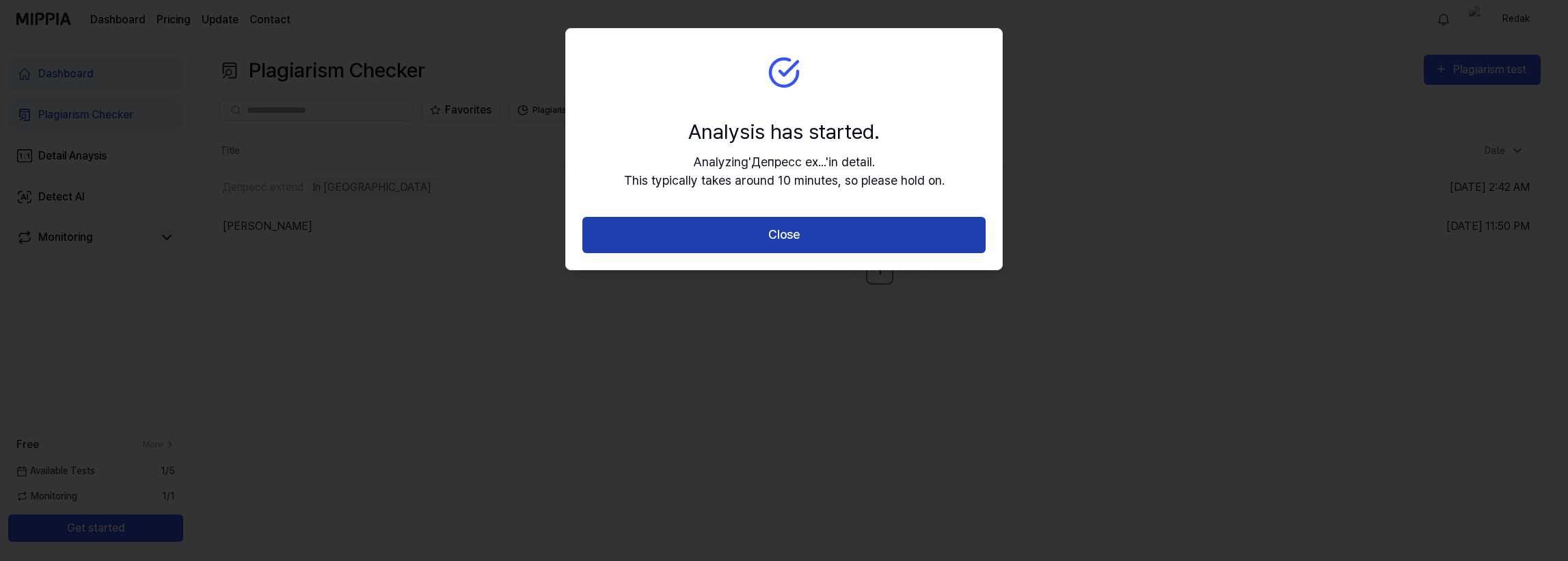
click at [791, 235] on button "Close" at bounding box center [784, 235] width 403 height 37
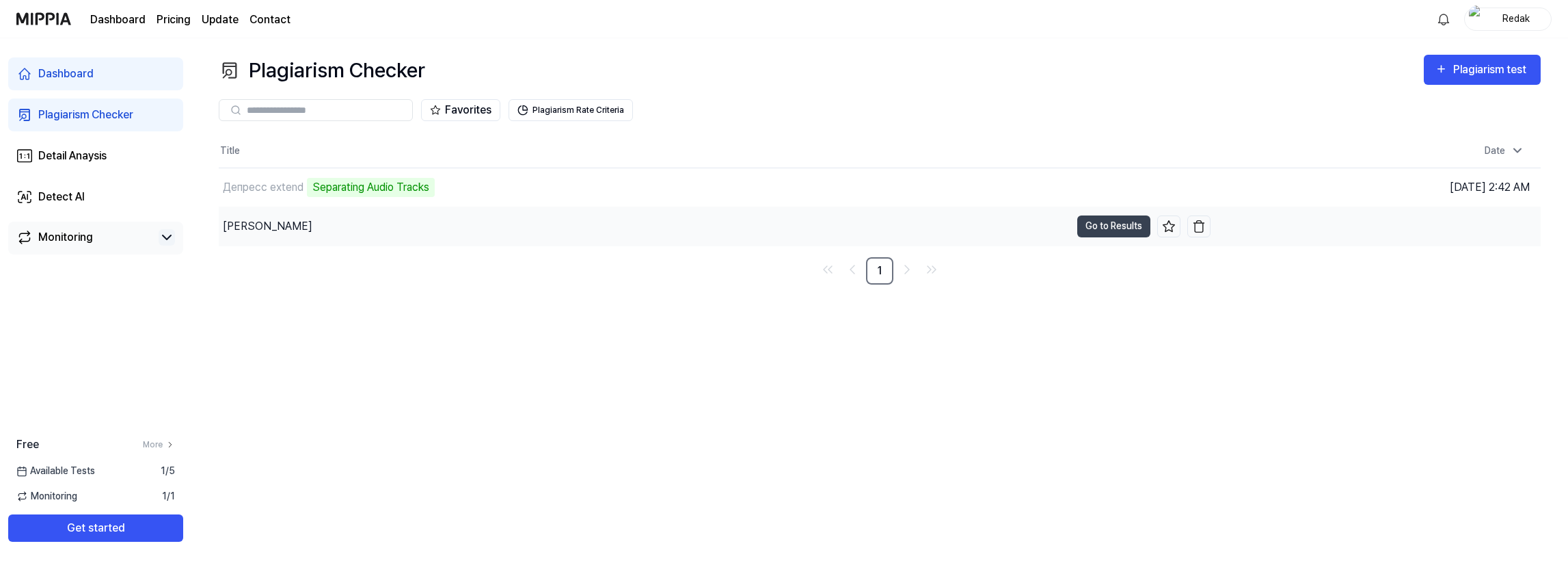
click at [812, 230] on div "Акварель Мелоди" at bounding box center [645, 226] width 852 height 38
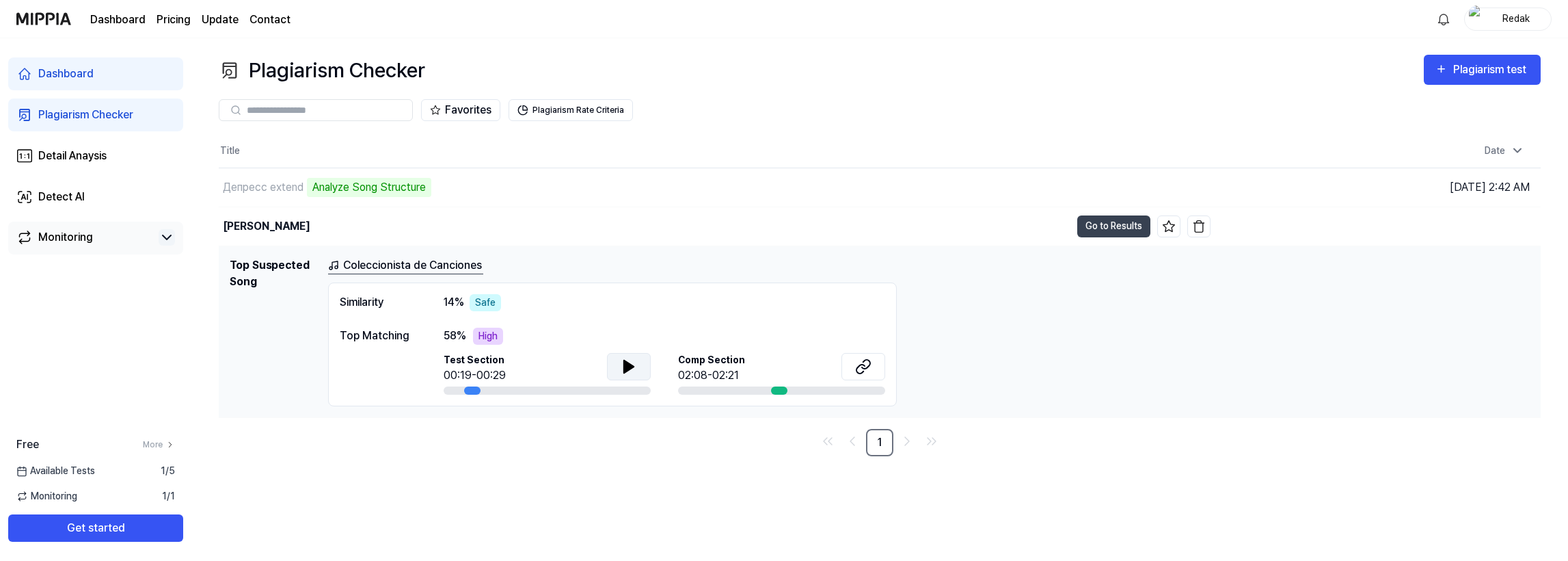
click at [632, 363] on icon at bounding box center [629, 367] width 9 height 12
click at [714, 358] on span "Comp Section" at bounding box center [712, 360] width 67 height 14
click at [629, 368] on icon at bounding box center [629, 367] width 9 height 12
drag, startPoint x: 778, startPoint y: 389, endPoint x: 790, endPoint y: 389, distance: 12.0
click at [790, 389] on div at bounding box center [782, 390] width 207 height 9
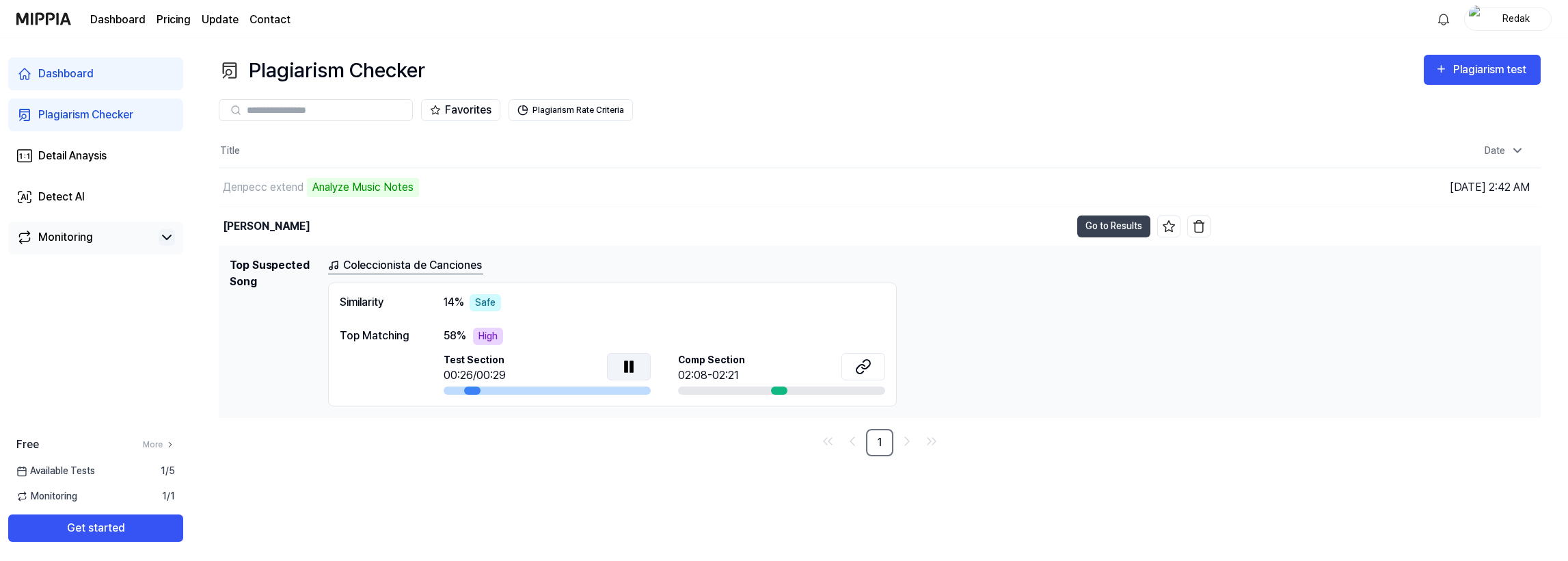
drag, startPoint x: 780, startPoint y: 388, endPoint x: 753, endPoint y: 384, distance: 27.3
click at [769, 387] on div at bounding box center [782, 390] width 207 height 9
click at [497, 333] on div "High" at bounding box center [488, 336] width 30 height 17
click at [488, 305] on div "Safe" at bounding box center [485, 302] width 31 height 17
click at [431, 267] on link "Coleccionista de Canciones" at bounding box center [405, 266] width 155 height 17
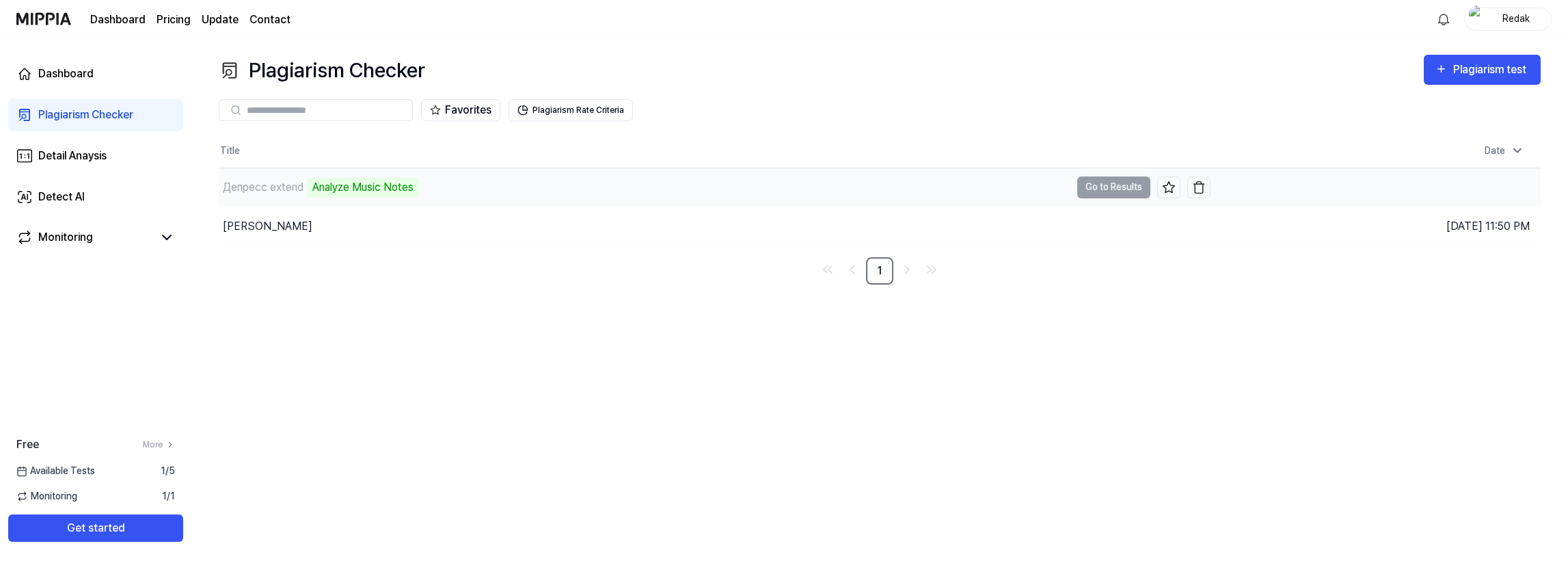
click at [499, 182] on div "Депресс extend Analyze Music Notes" at bounding box center [645, 187] width 852 height 38
click at [387, 219] on div "Акварель Мелоди" at bounding box center [645, 226] width 852 height 38
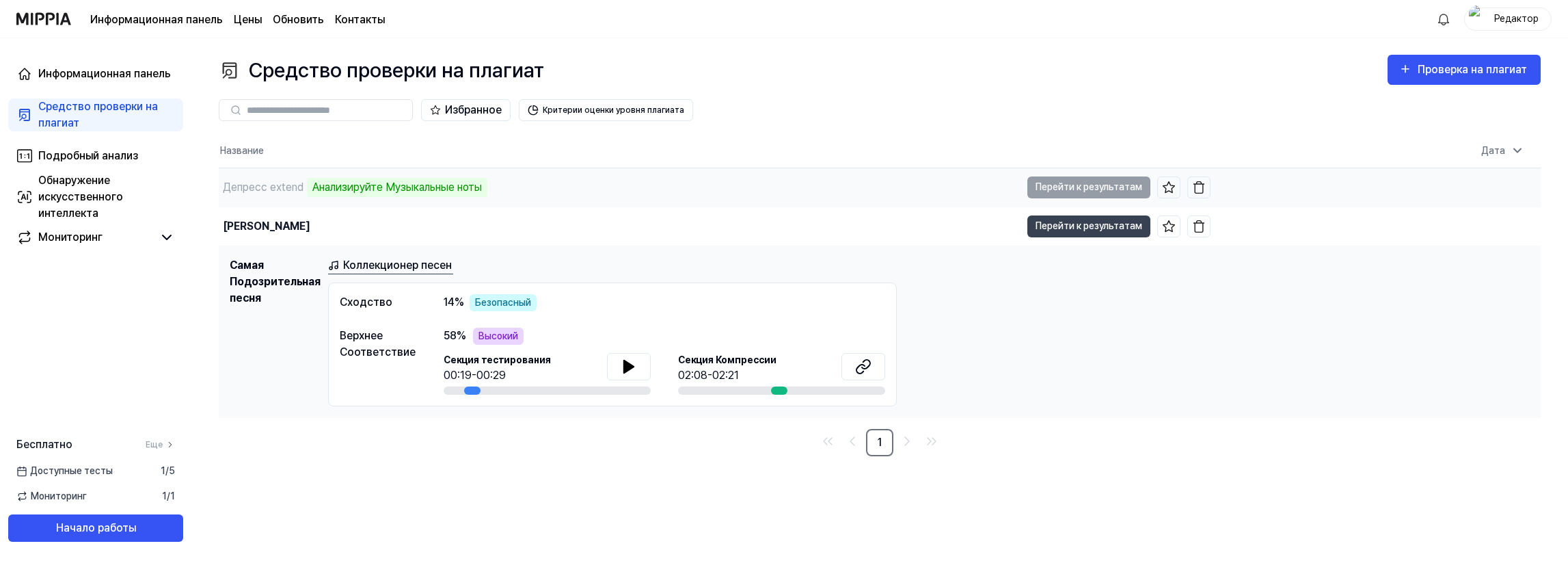
click at [590, 185] on div "Депресс extend Анализируйте Музыкальные ноты" at bounding box center [620, 187] width 802 height 38
click at [1119, 188] on td "Депресс extend Анализируйте Музыкальные ноты Перейти к результатам" at bounding box center [715, 187] width 992 height 38
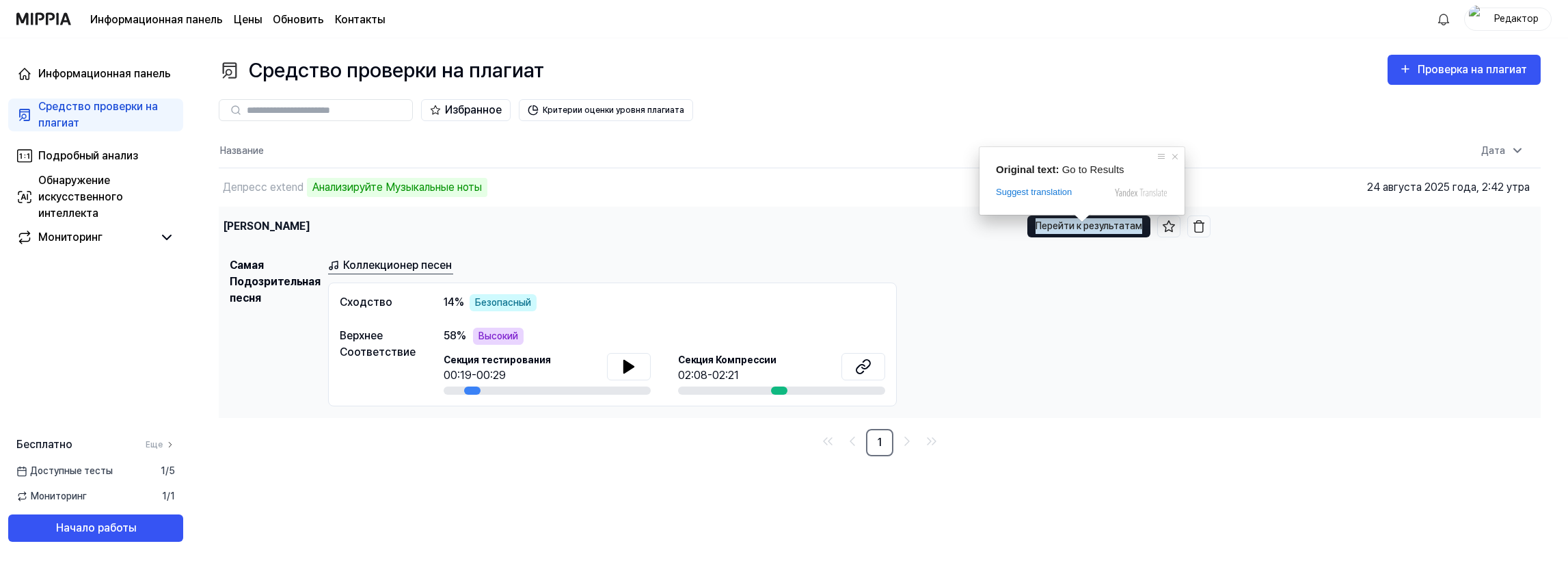
click at [1082, 228] on ya-tr-span "Перейти к результатам" at bounding box center [1089, 225] width 107 height 15
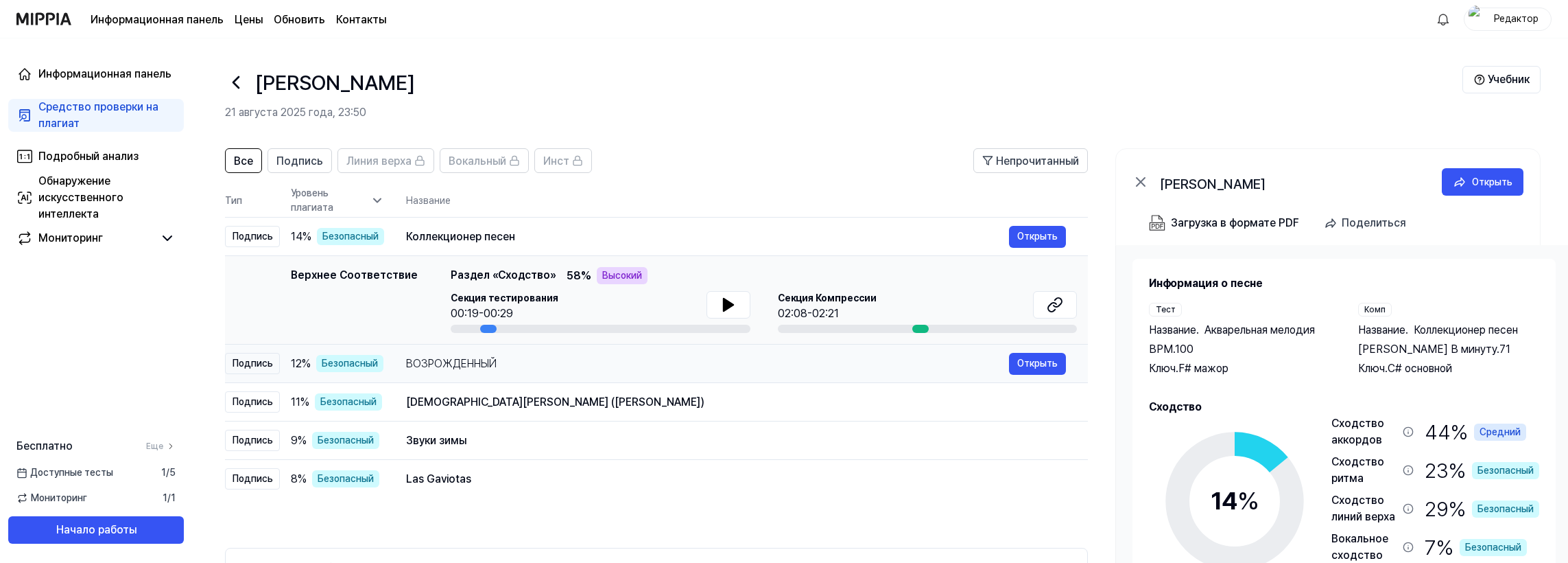
click at [612, 366] on div "ВОЗРОЖДЕННЫЙ" at bounding box center [707, 364] width 603 height 16
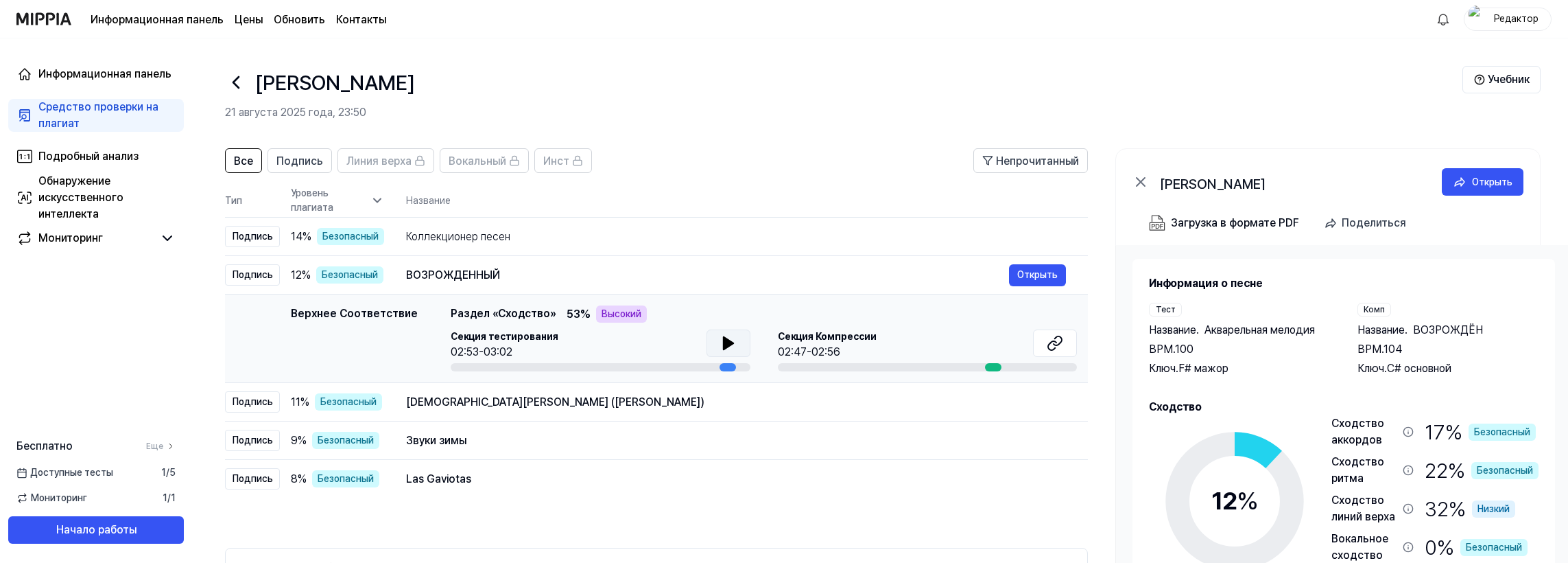
click at [723, 338] on icon at bounding box center [728, 343] width 9 height 13
click at [693, 403] on div "Аамади Ки Бхаджи (Нимади Гангур Гит)" at bounding box center [707, 402] width 603 height 16
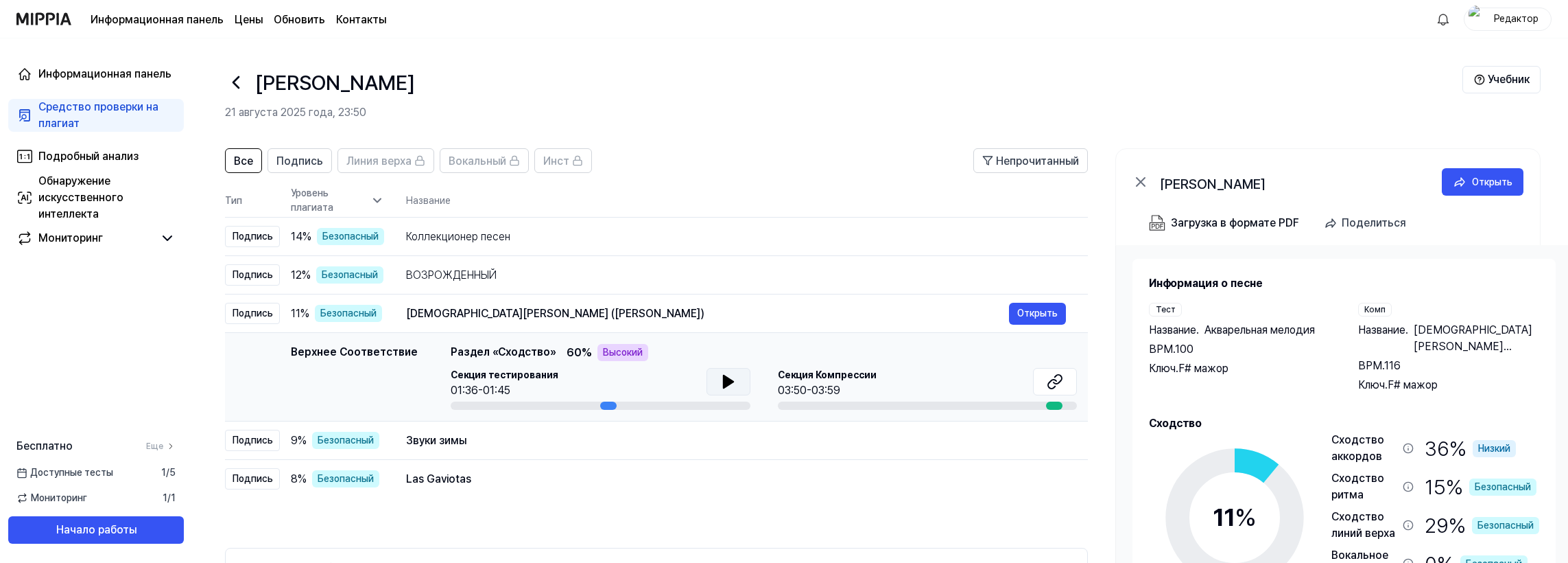
click at [726, 383] on icon at bounding box center [728, 382] width 9 height 13
click at [653, 229] on div "Коллекционер песен" at bounding box center [707, 236] width 603 height 16
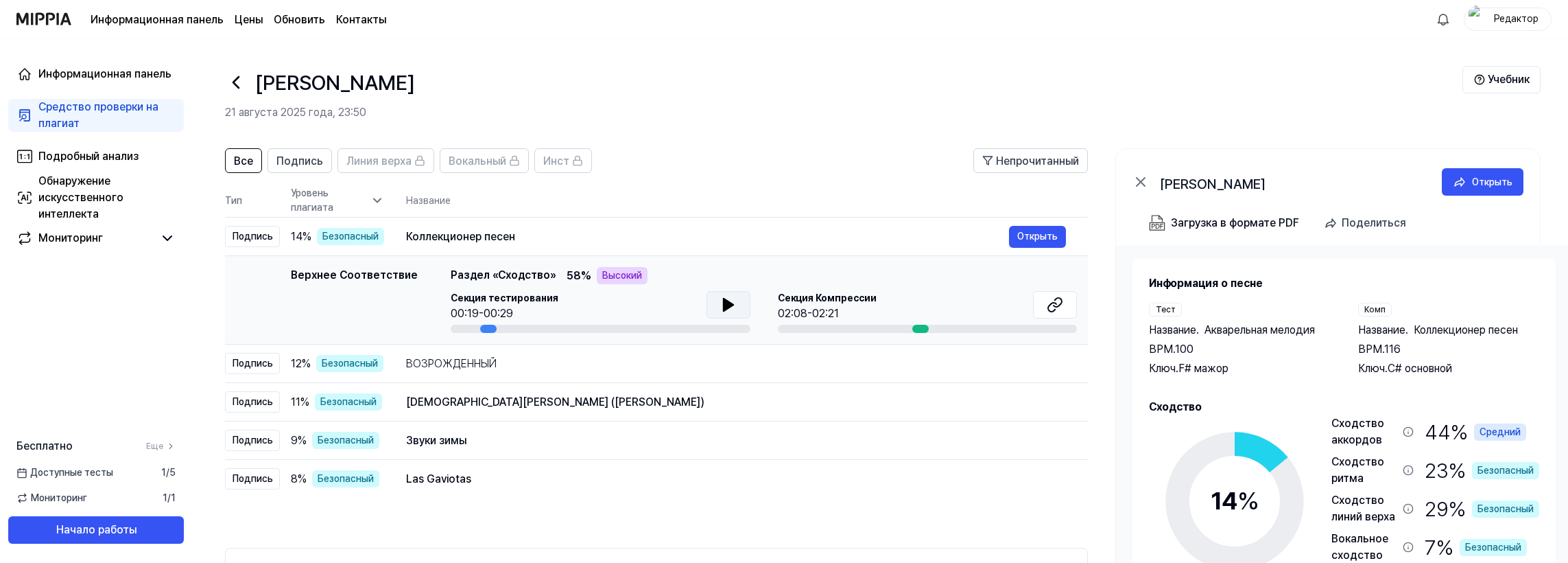
click at [712, 305] on button at bounding box center [729, 304] width 44 height 27
click at [1046, 302] on button at bounding box center [1055, 304] width 44 height 27
click at [233, 79] on icon at bounding box center [236, 82] width 22 height 22
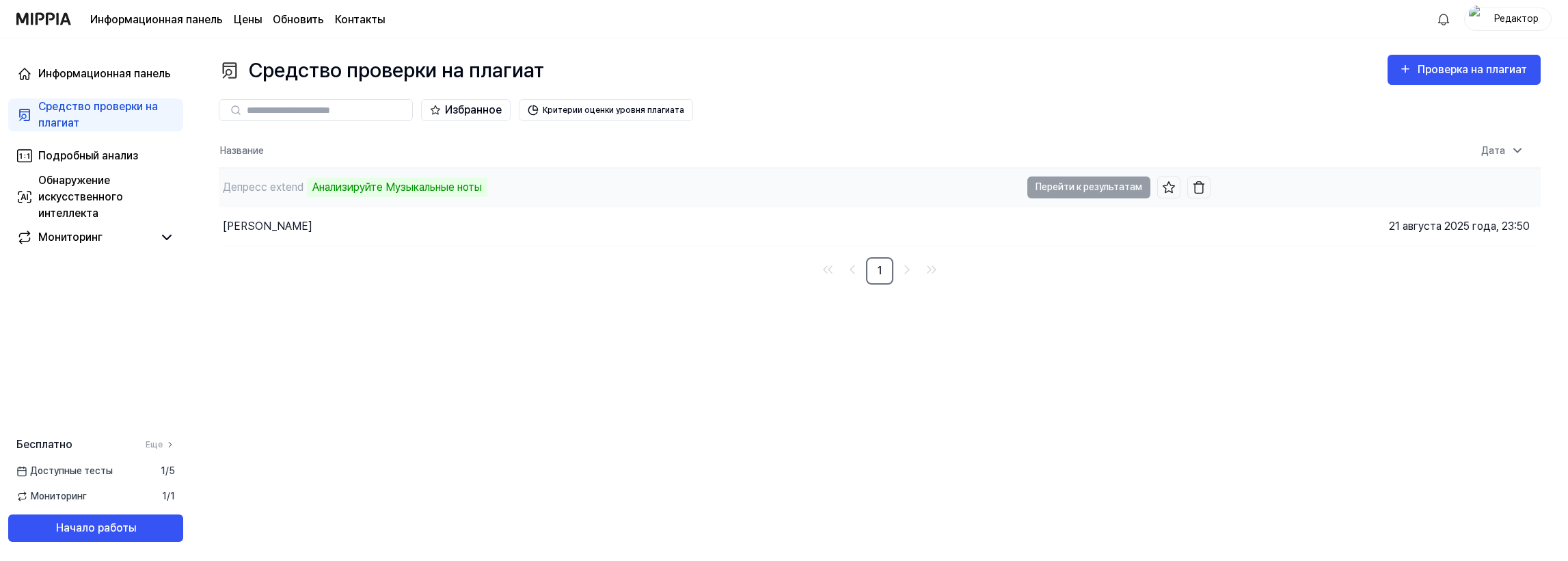
click at [590, 179] on div "Депресс extend Анализируйте Музыкальные ноты" at bounding box center [620, 187] width 802 height 38
click at [492, 182] on div "Депресс extend Анализируйте Музыкальные ноты" at bounding box center [620, 187] width 802 height 38
click at [319, 134] on div "Избранное Критерии оценки уровня плагиата" at bounding box center [879, 110] width 1322 height 49
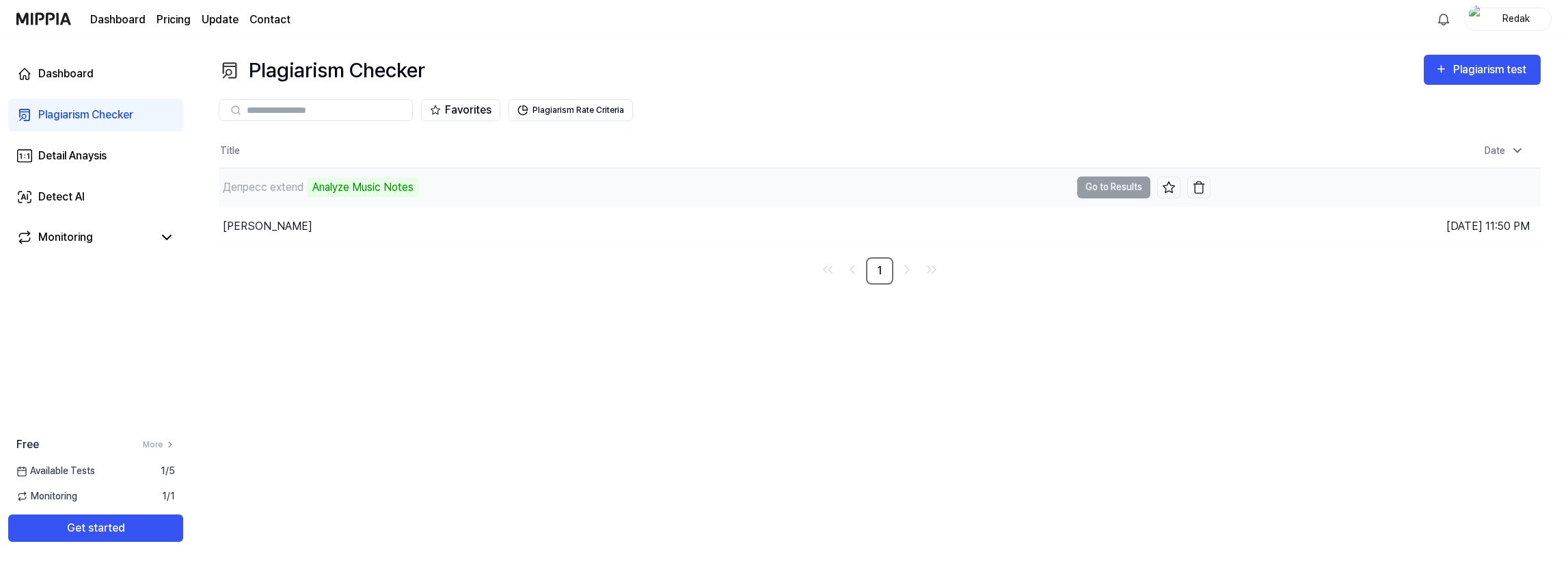
click at [465, 184] on div "Депресс extend Analyze Music Notes" at bounding box center [645, 187] width 852 height 38
click at [72, 71] on div "Dashboard" at bounding box center [65, 73] width 55 height 16
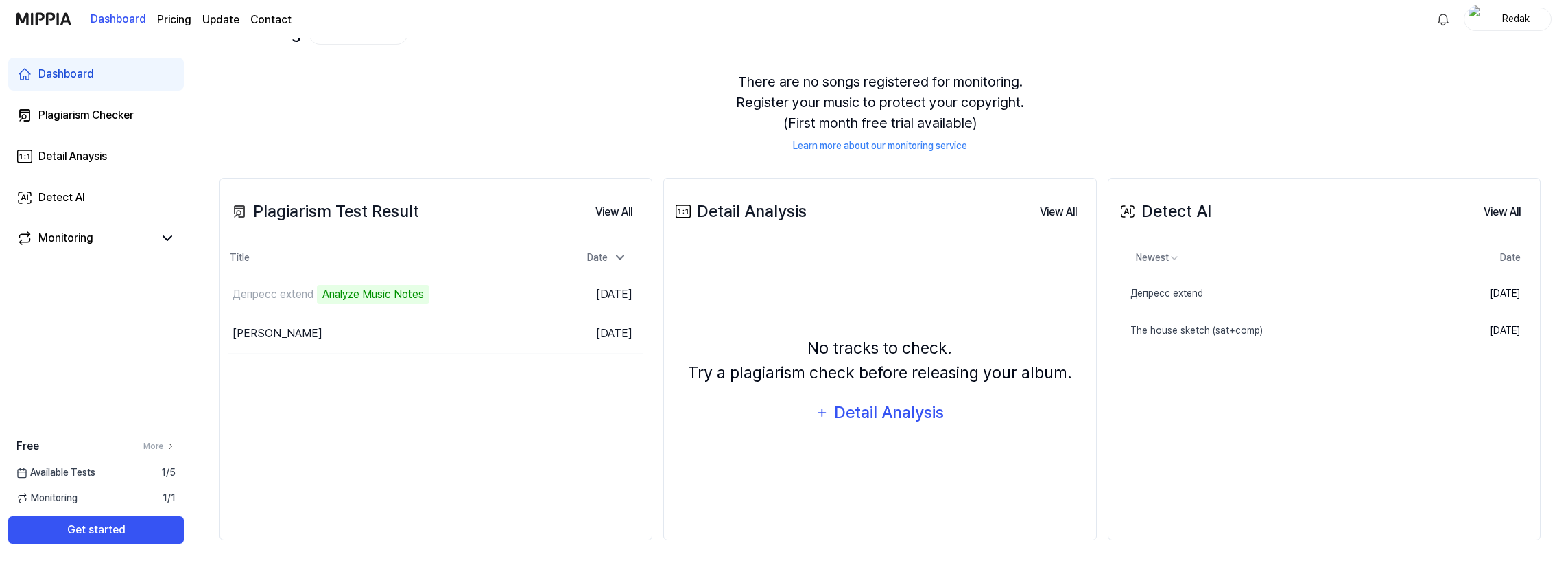
scroll to position [109, 0]
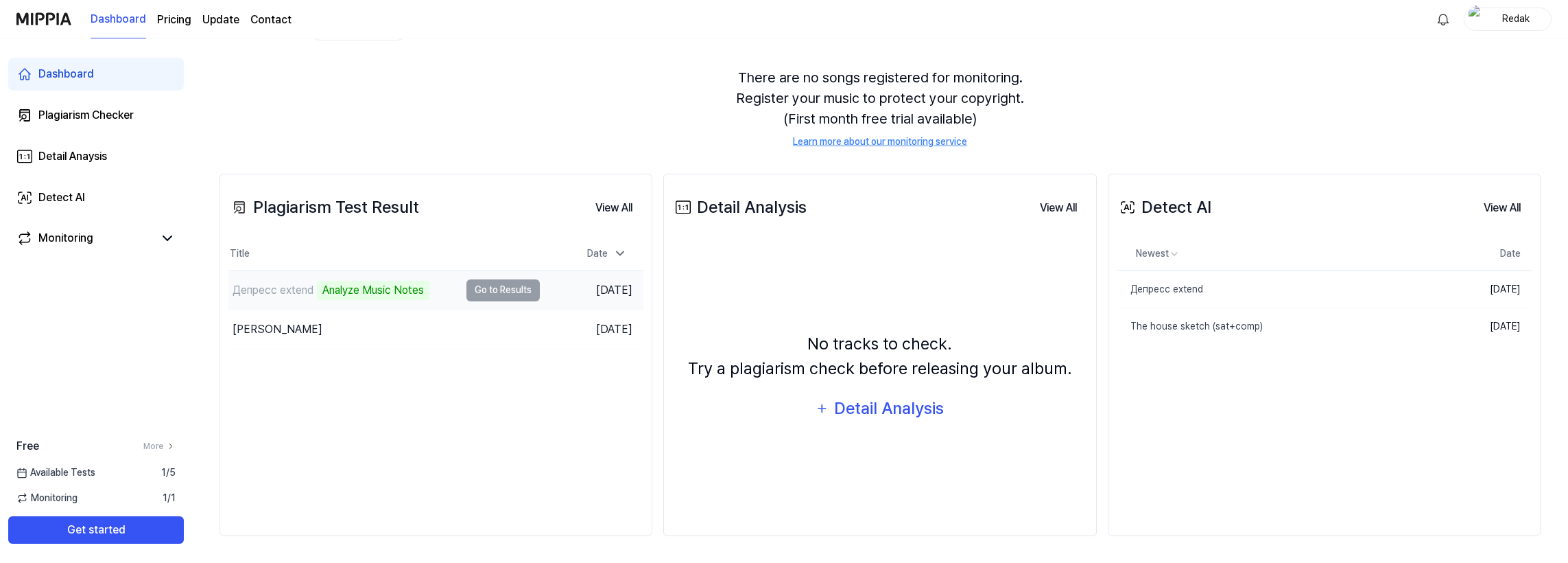
click at [445, 283] on div "Депресс extend Analyze Music Notes" at bounding box center [344, 290] width 231 height 38
click at [370, 328] on div "Акварель Мелоди" at bounding box center [344, 329] width 231 height 38
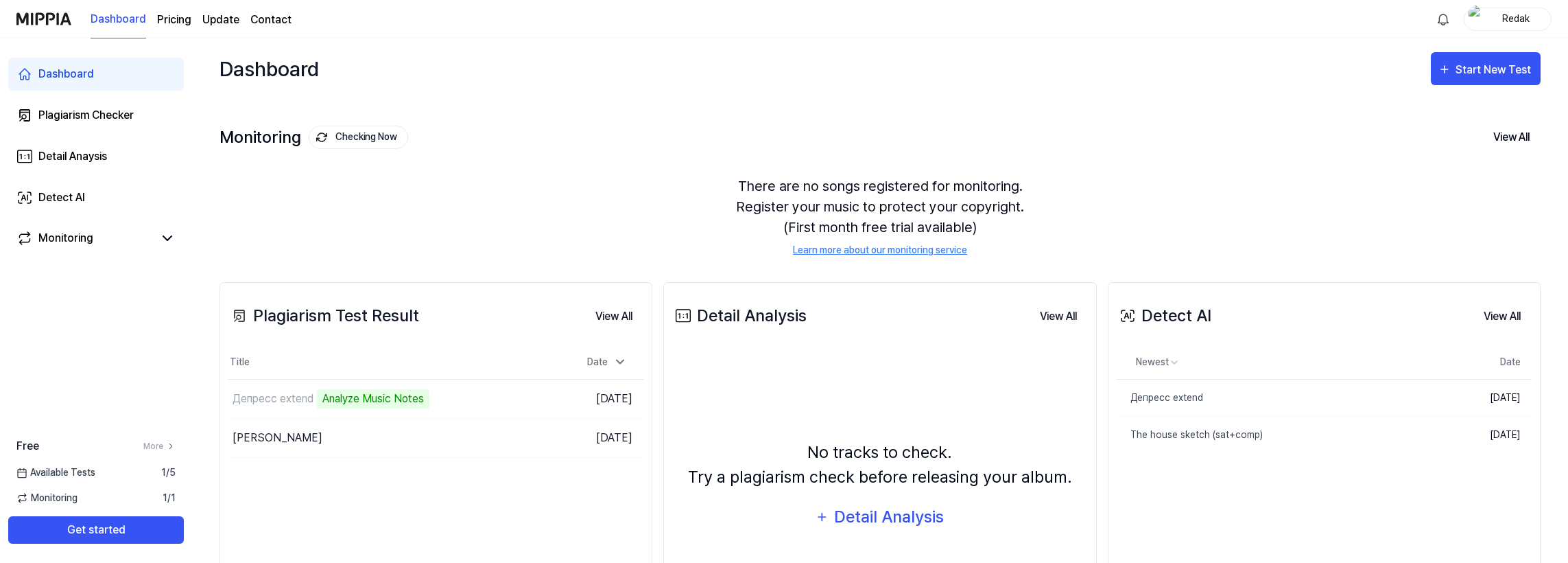
scroll to position [109, 0]
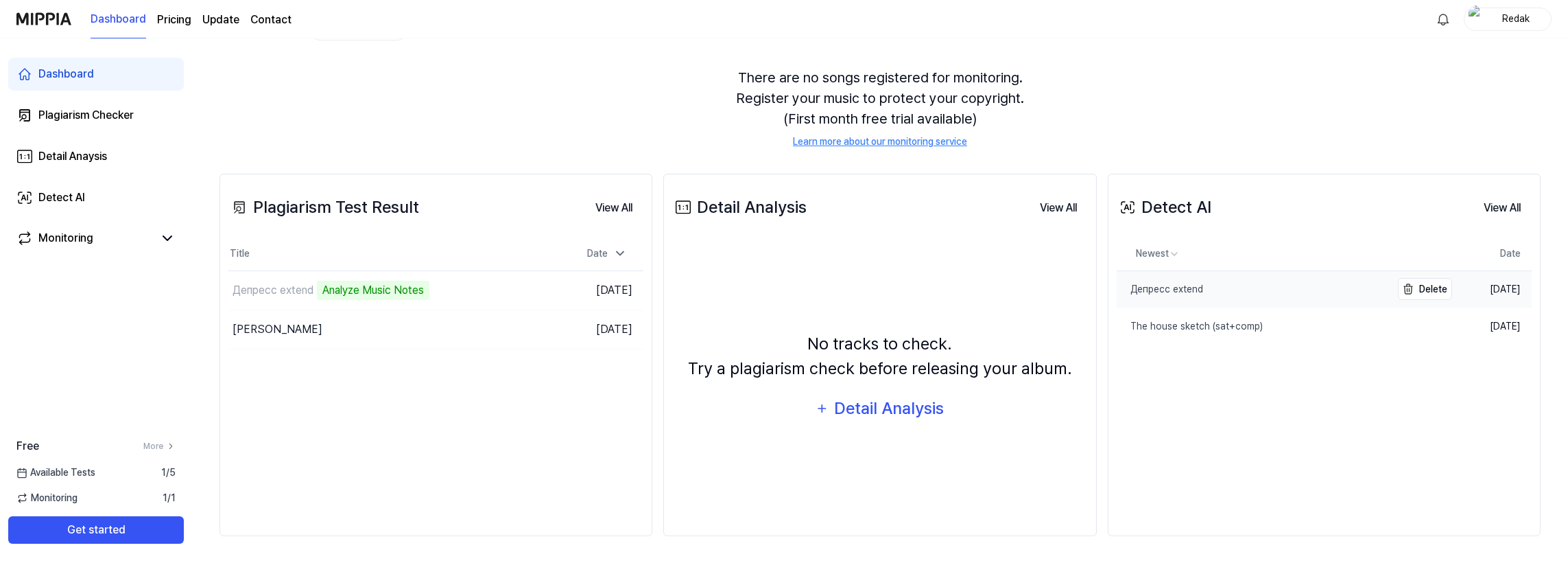
click at [1270, 287] on link "Депресс extend" at bounding box center [1255, 289] width 275 height 37
